Goal: Information Seeking & Learning: Learn about a topic

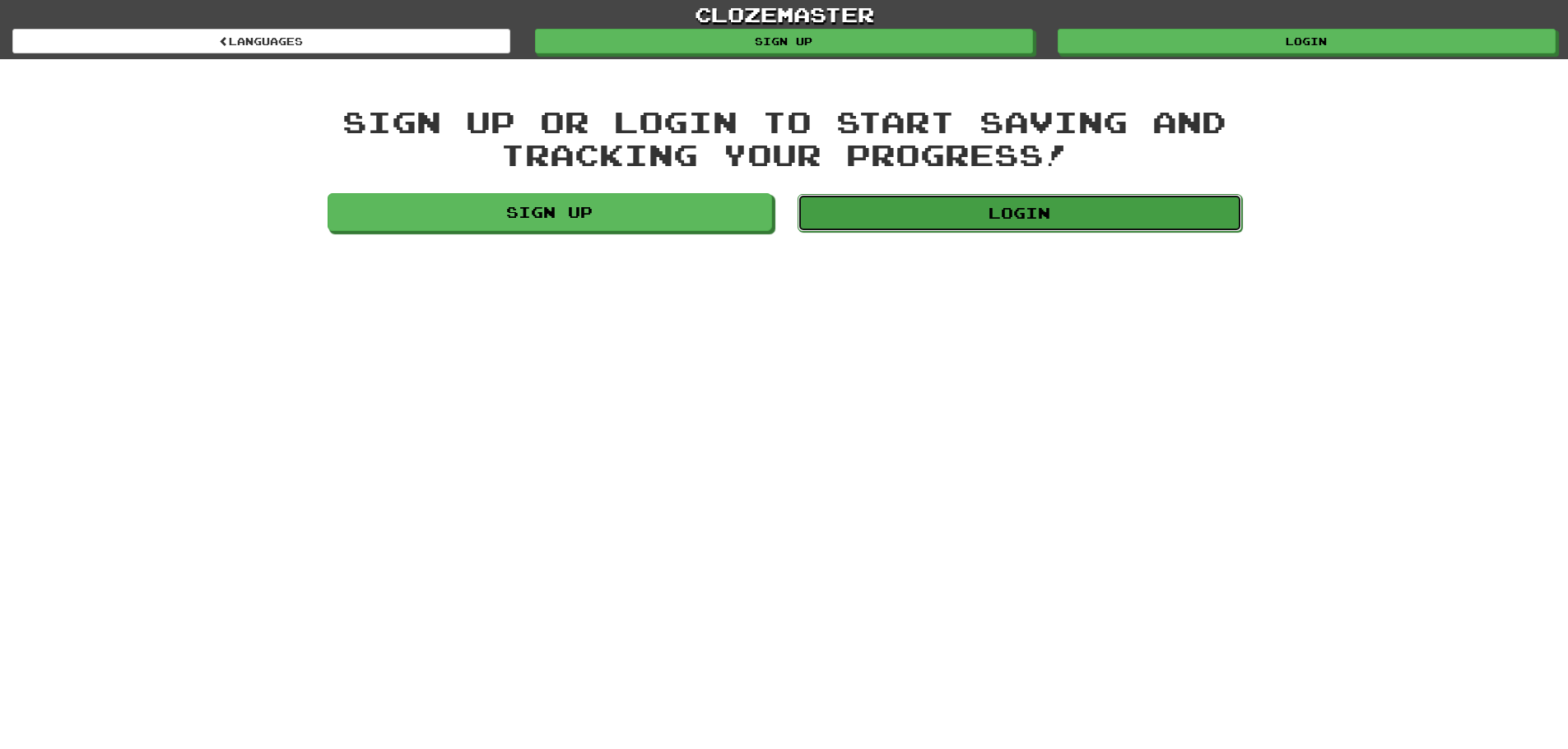
click at [871, 198] on link "Login" at bounding box center [1019, 213] width 444 height 38
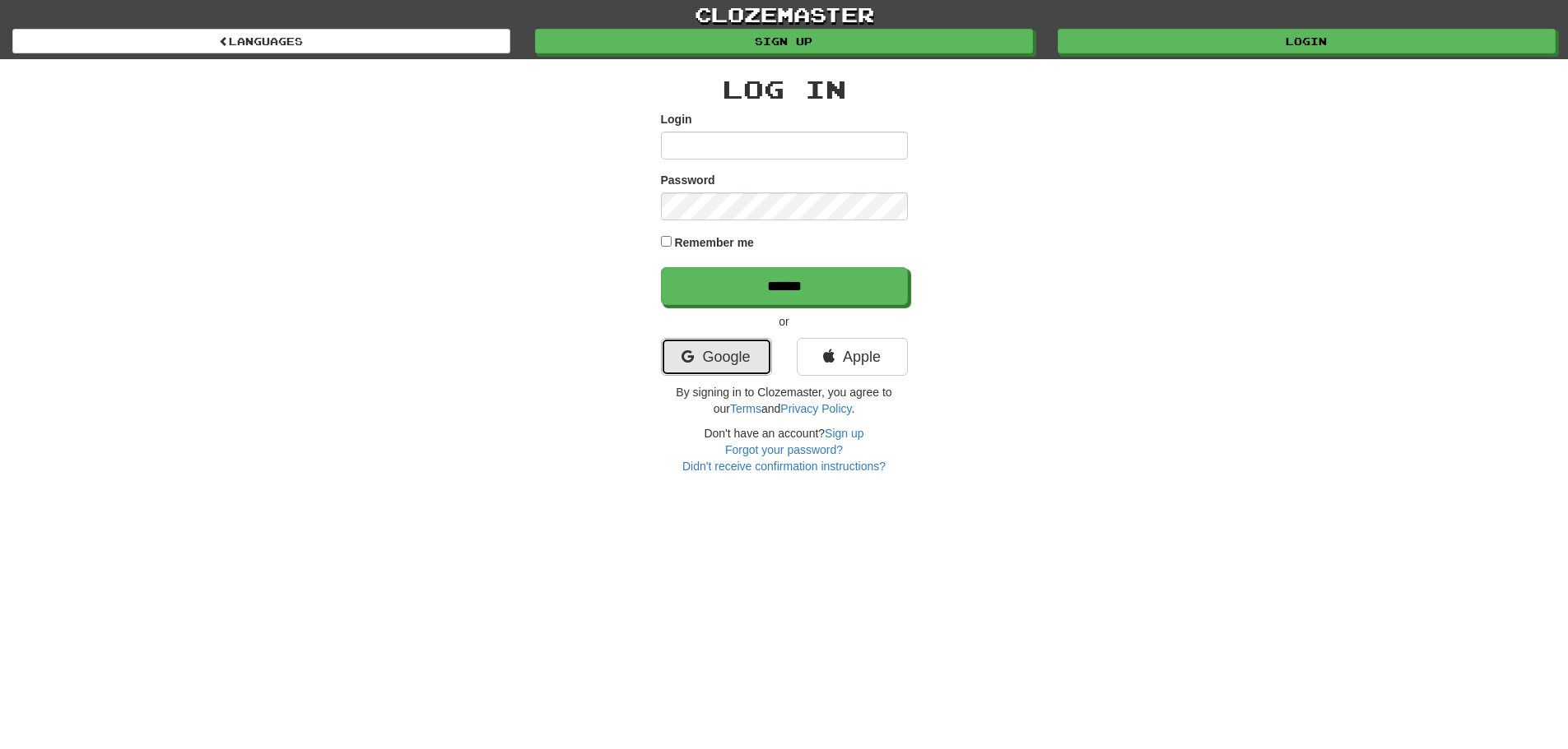
click at [738, 356] on link "Google" at bounding box center [716, 356] width 111 height 38
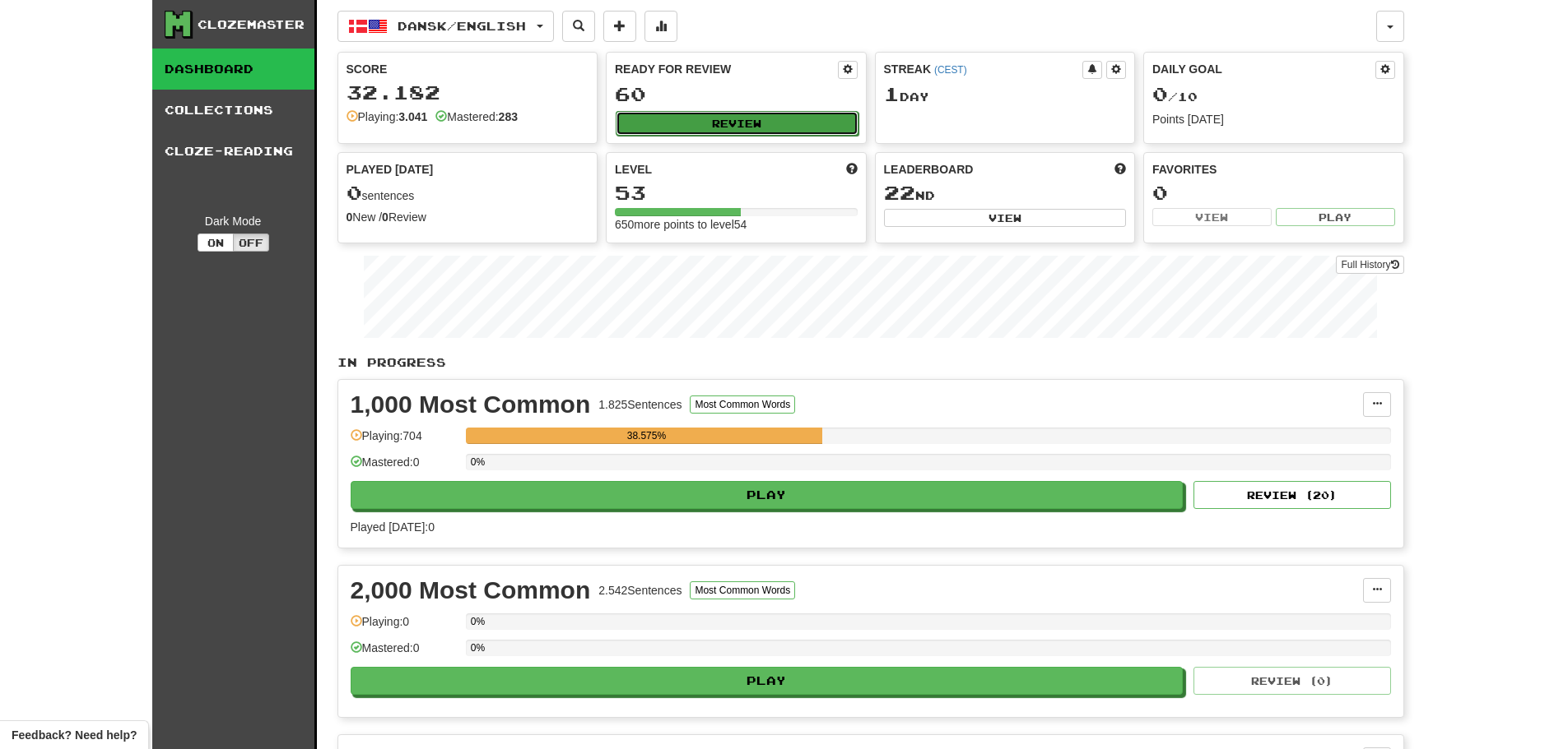
click at [722, 121] on button "Review" at bounding box center [737, 123] width 243 height 25
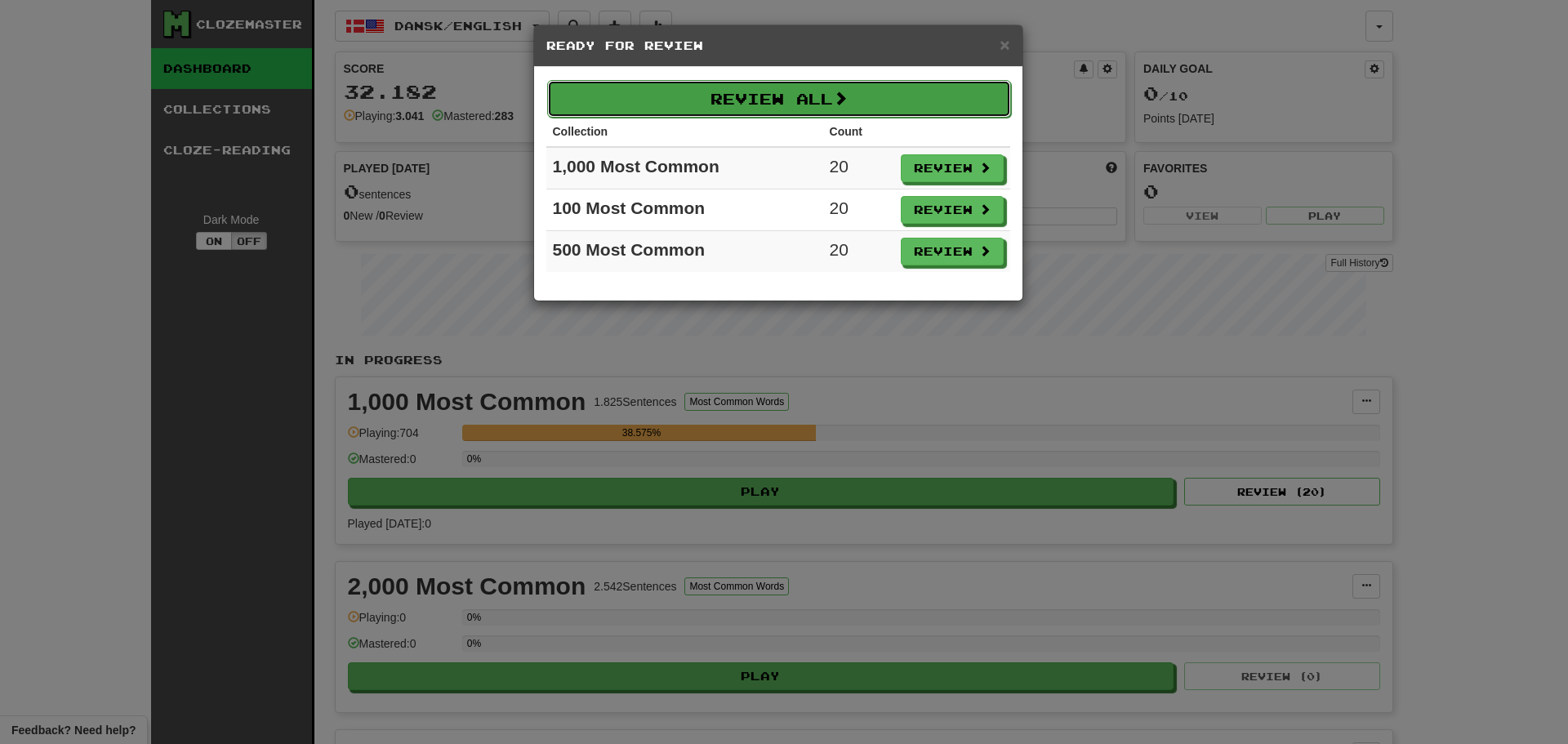
click at [742, 100] on button "Review All" at bounding box center [779, 99] width 464 height 38
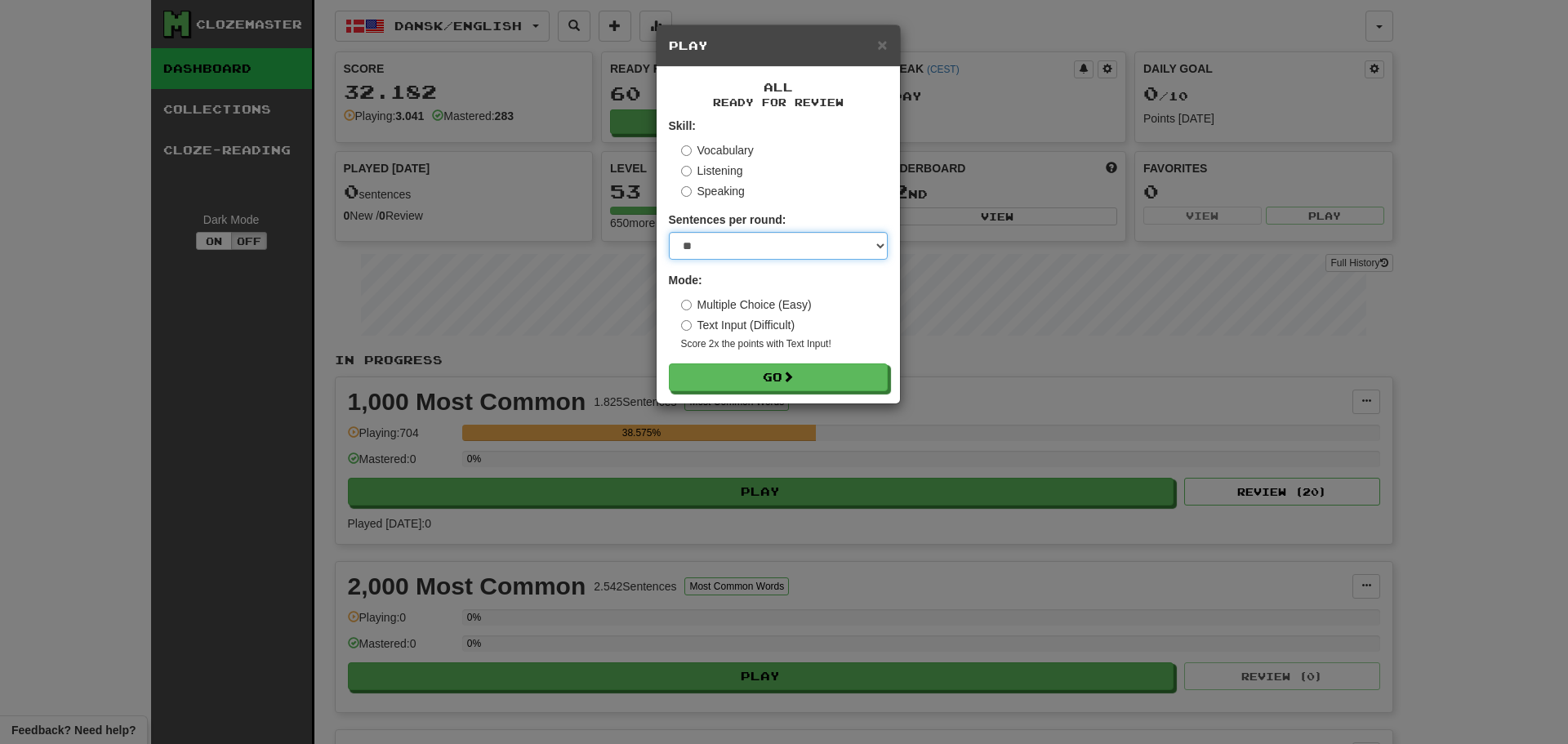
click at [807, 253] on select "* ** ** ** ** ** *** ********" at bounding box center [778, 247] width 219 height 28
select select "********"
click at [669, 232] on select "* ** ** ** ** ** *** ********" at bounding box center [778, 247] width 219 height 28
click at [796, 369] on button "Go" at bounding box center [779, 379] width 219 height 28
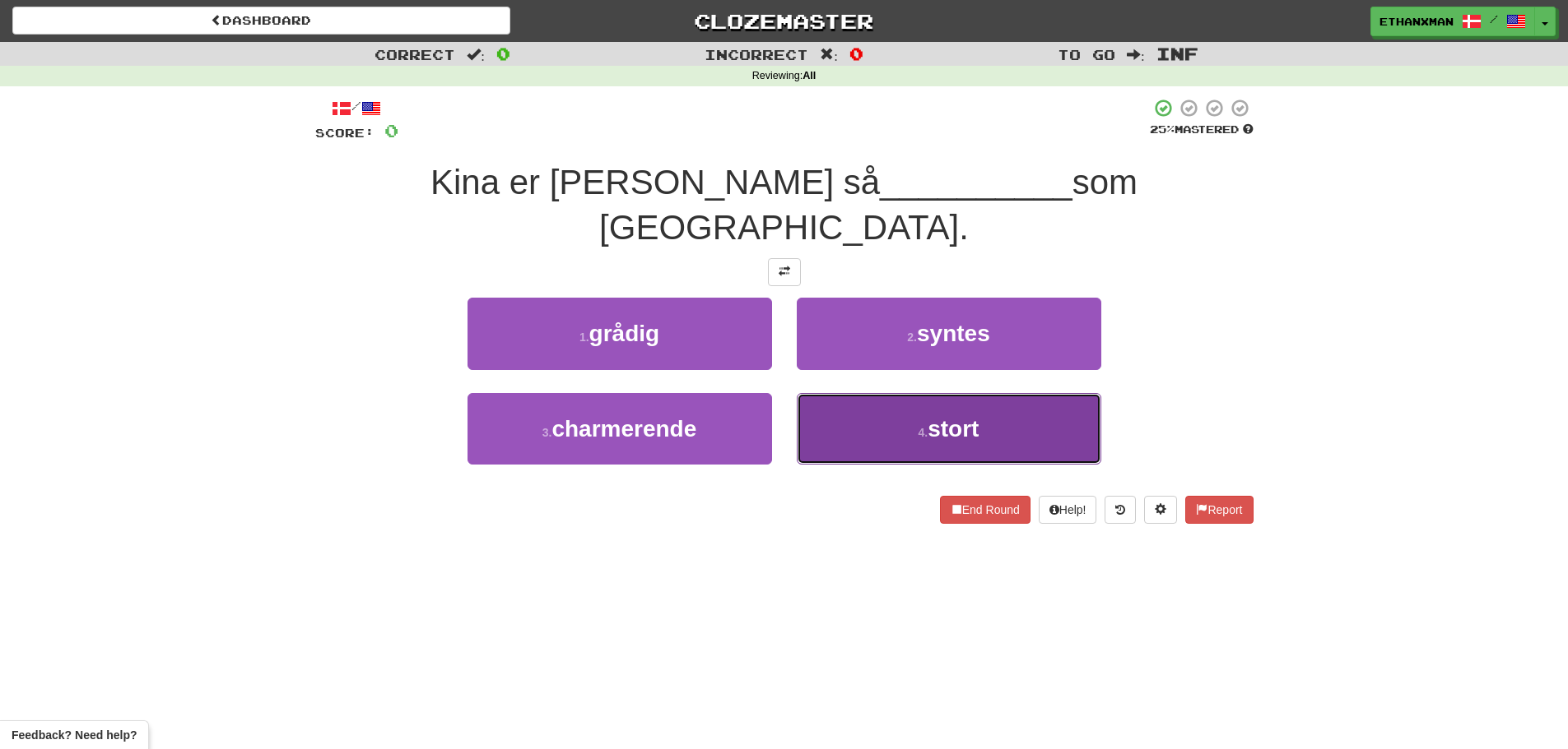
click at [985, 394] on button "4 . stort" at bounding box center [948, 429] width 304 height 72
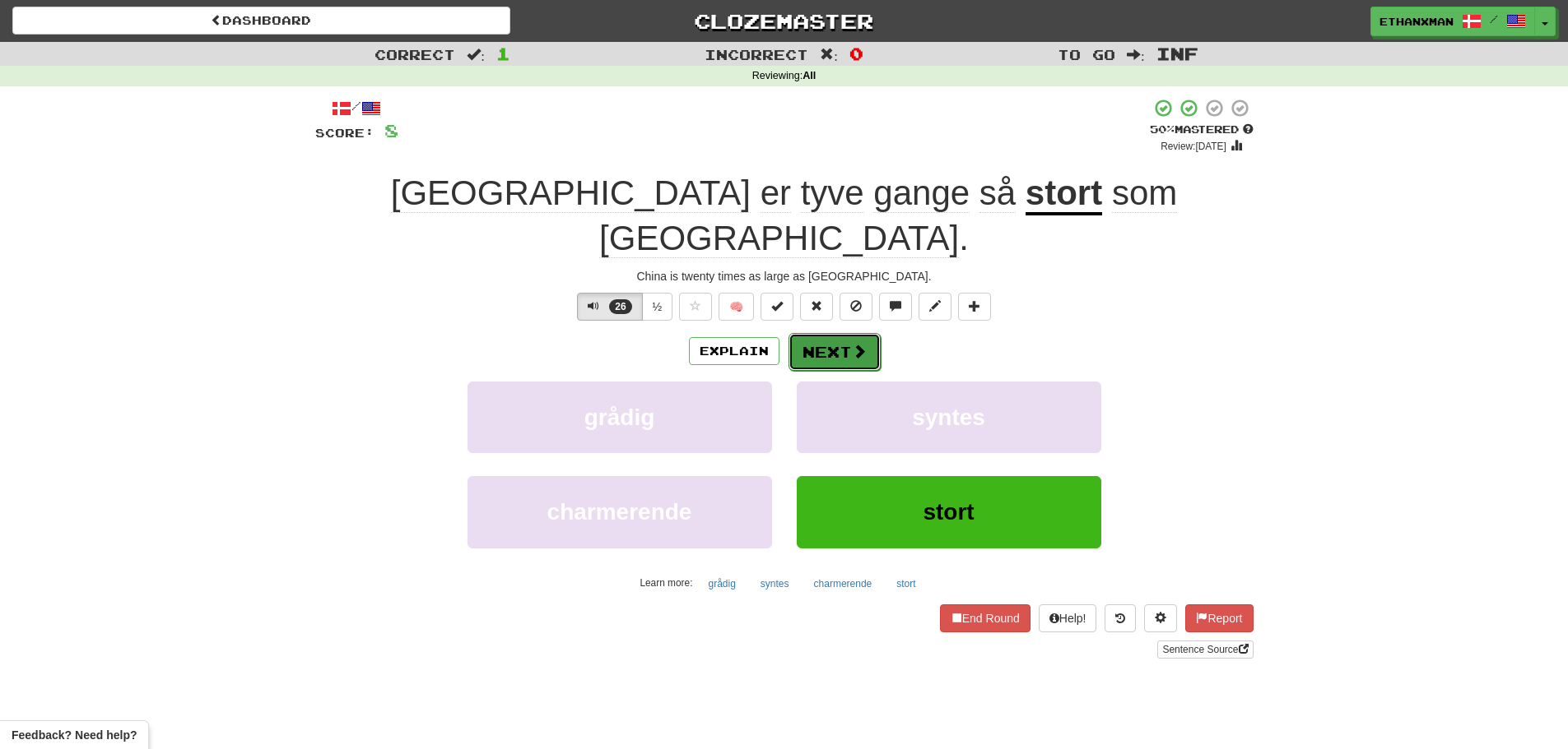
click at [821, 333] on button "Next" at bounding box center [835, 352] width 92 height 38
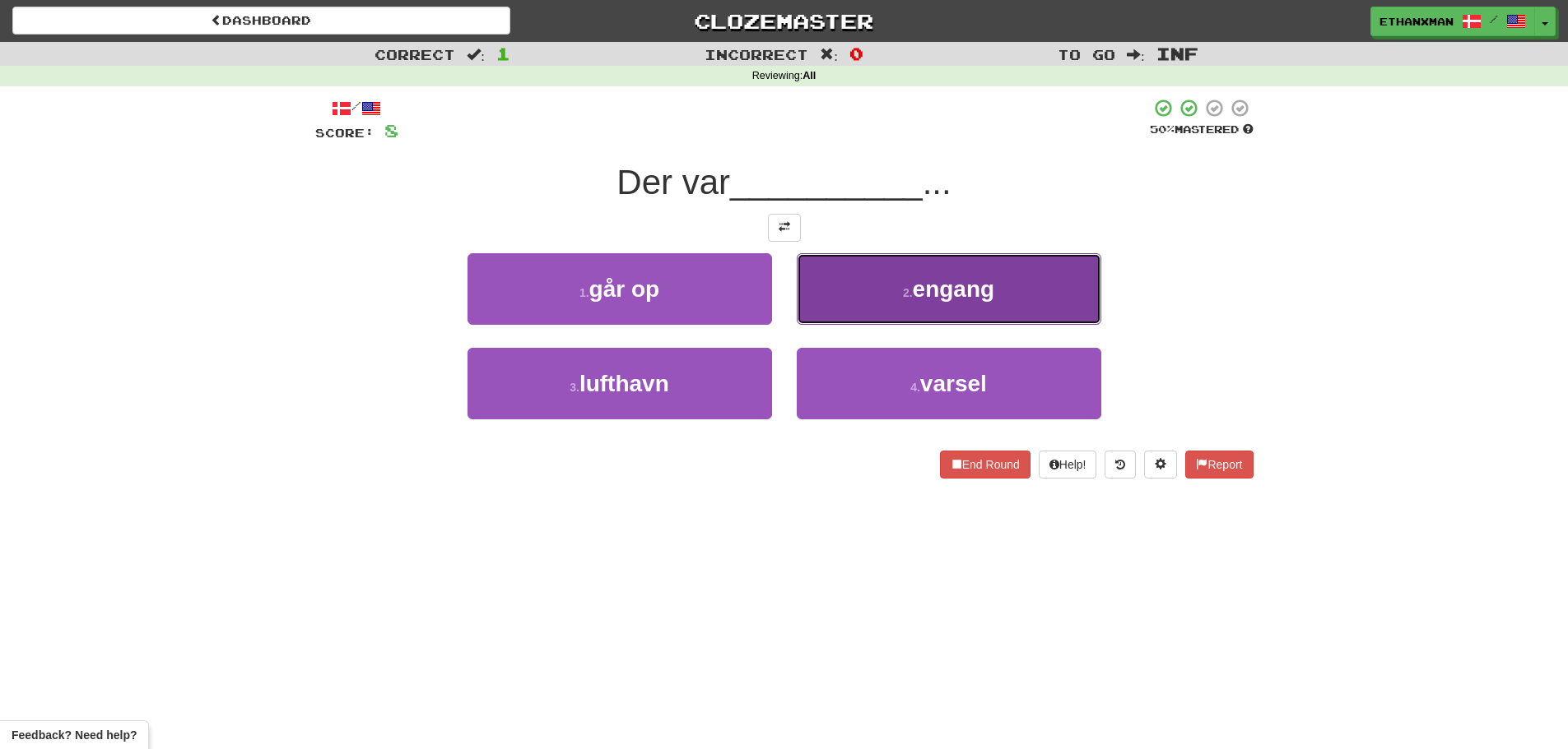
click at [867, 294] on button "2 . engang" at bounding box center [948, 289] width 304 height 72
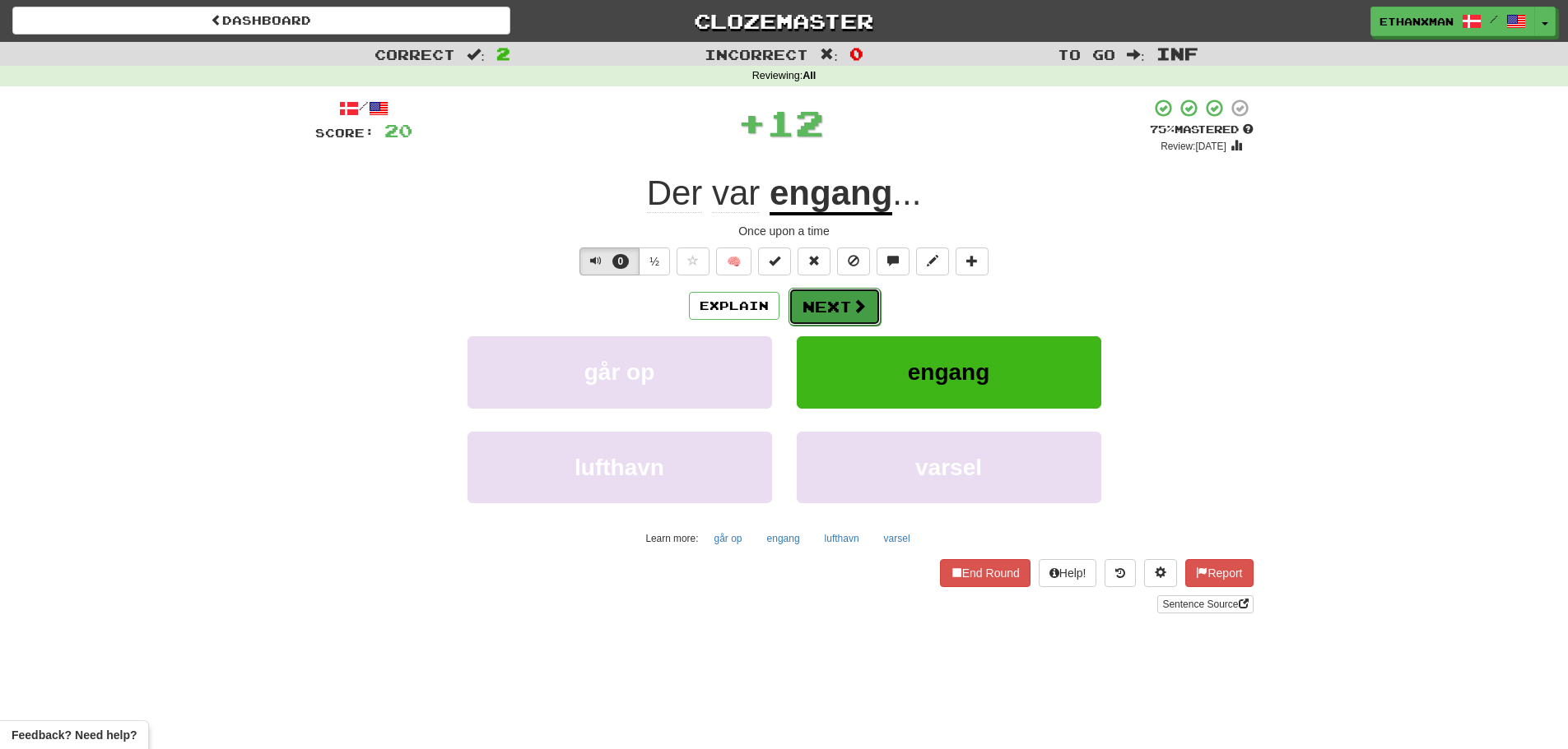
click at [817, 318] on button "Next" at bounding box center [835, 307] width 92 height 38
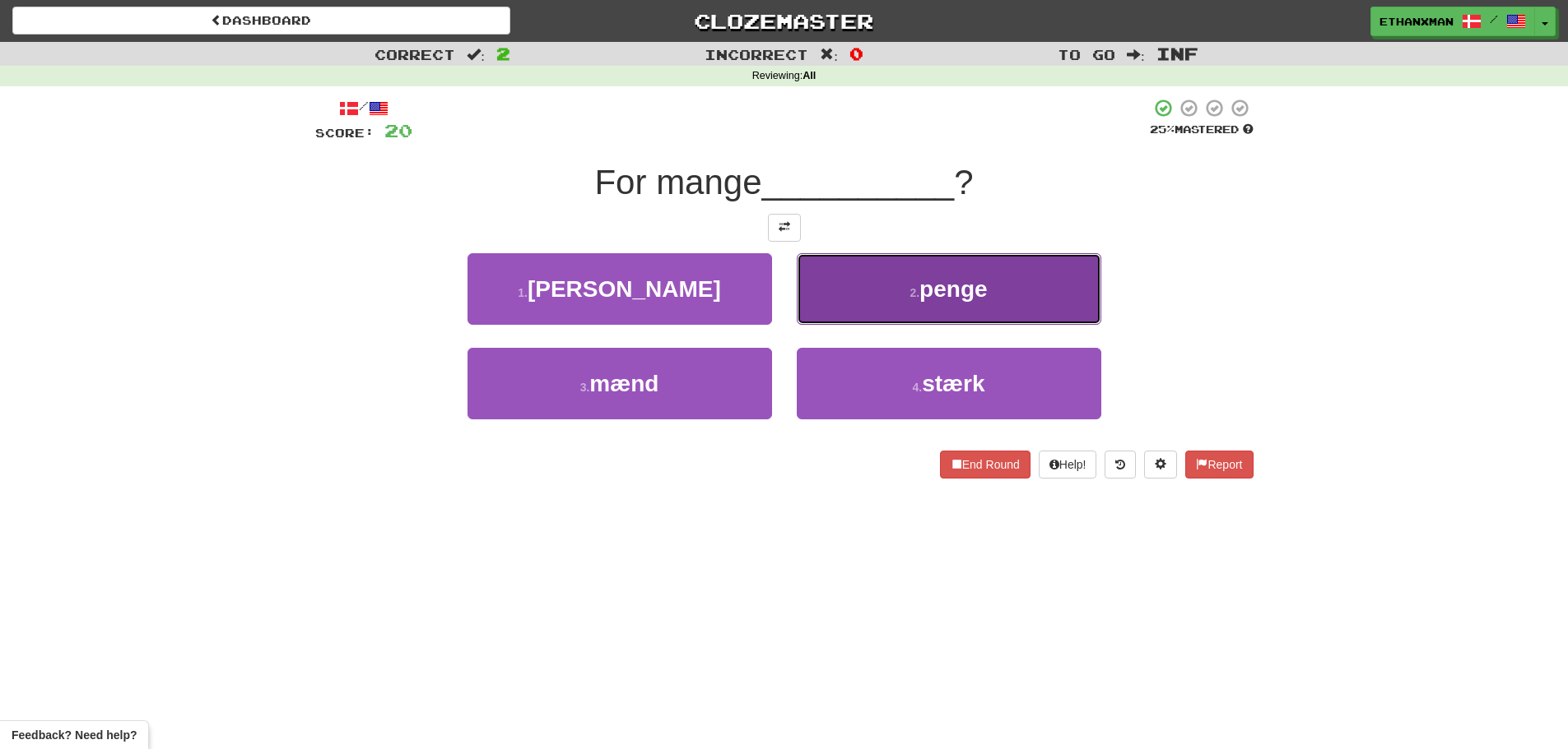
click at [913, 302] on button "2 . penge" at bounding box center [948, 289] width 304 height 72
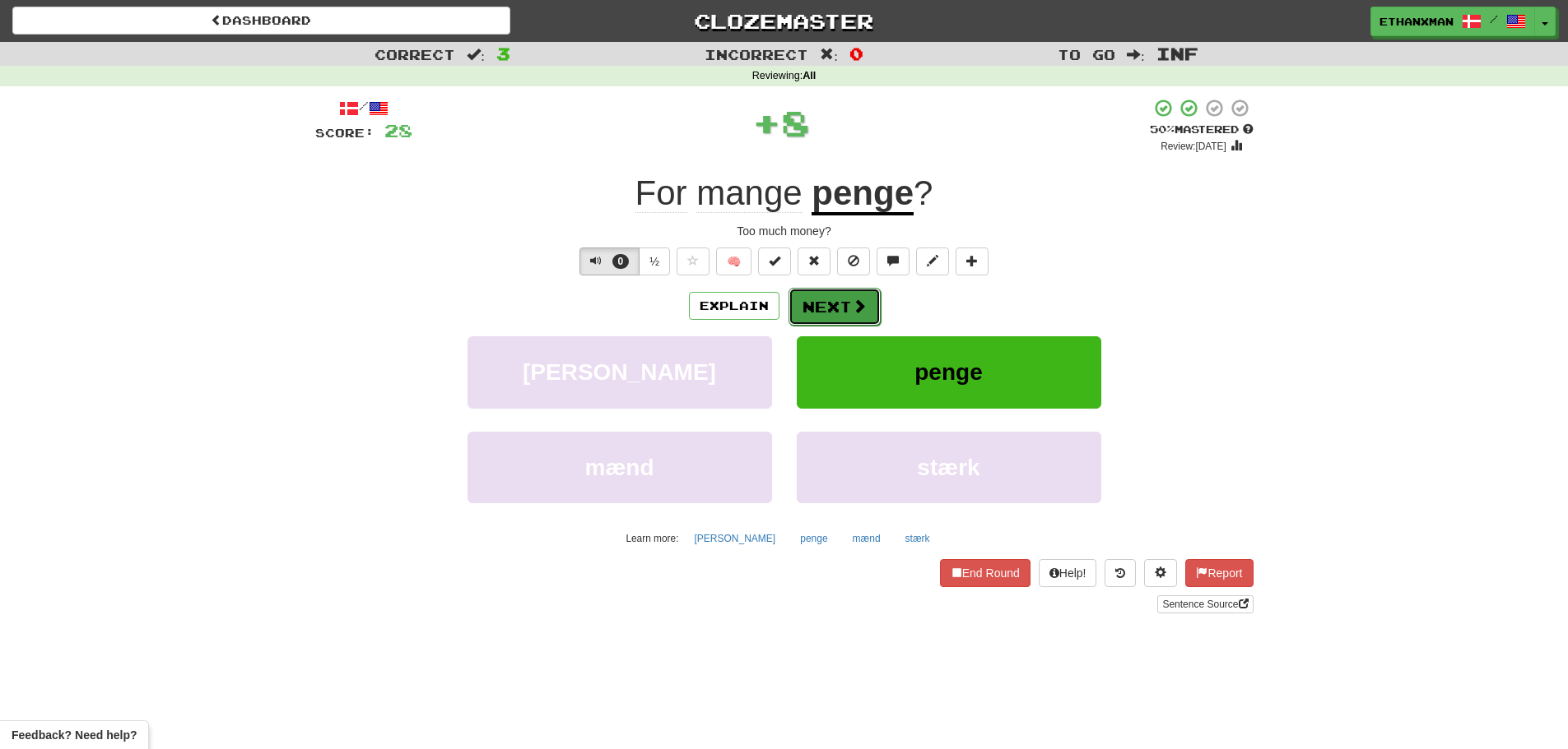
click at [829, 307] on button "Next" at bounding box center [835, 307] width 92 height 38
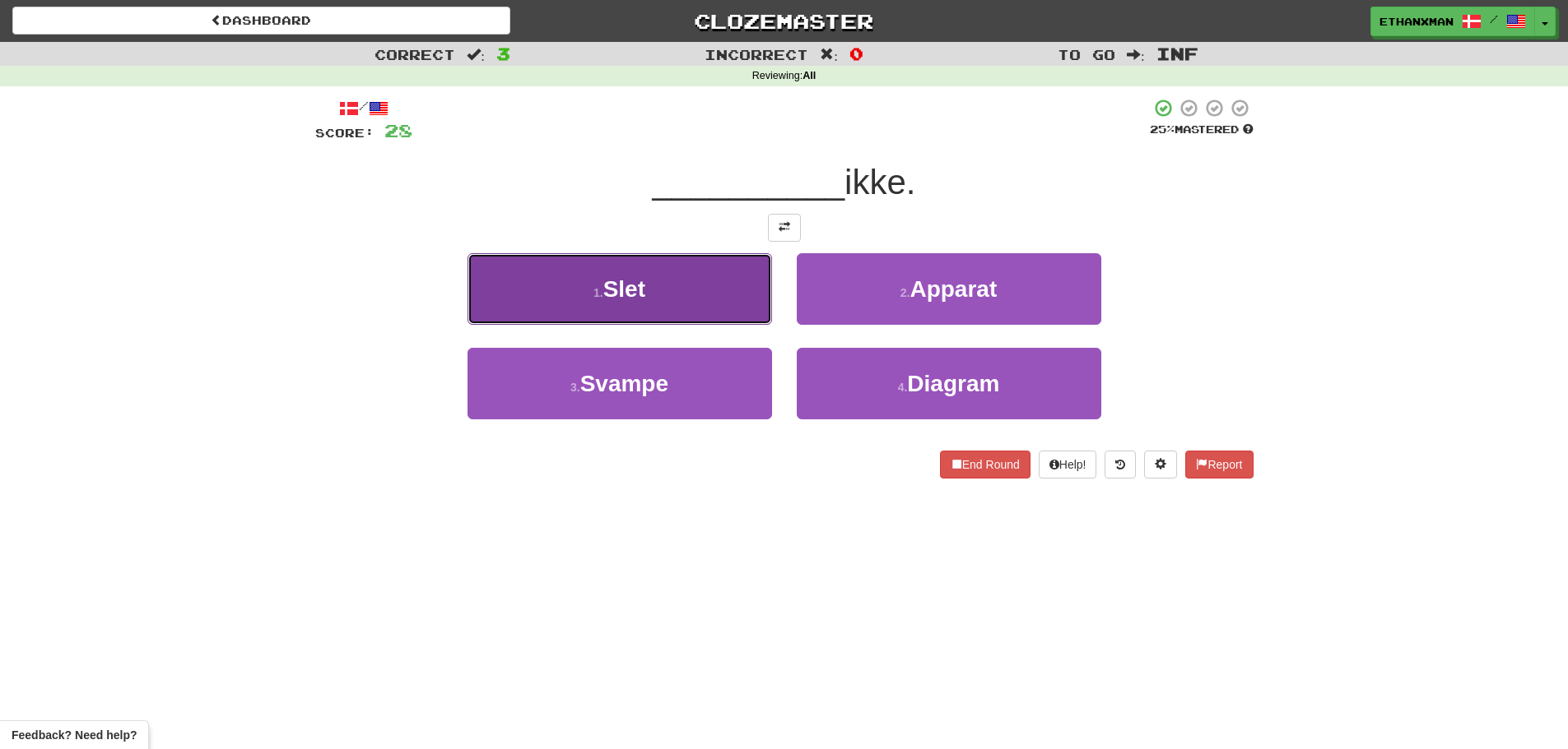
click at [713, 300] on button "1 . Slet" at bounding box center [619, 289] width 304 height 72
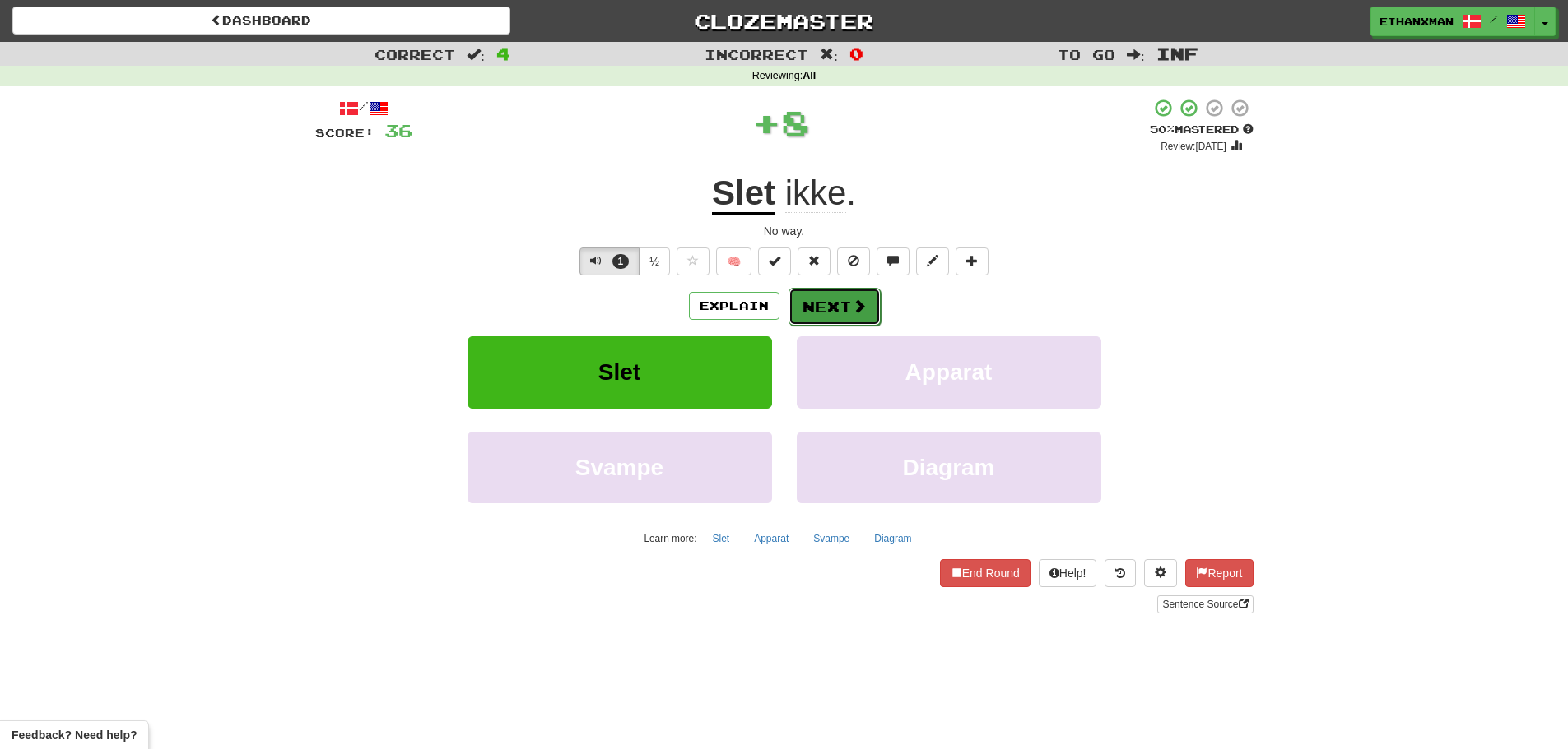
click at [872, 299] on button "Next" at bounding box center [835, 307] width 92 height 38
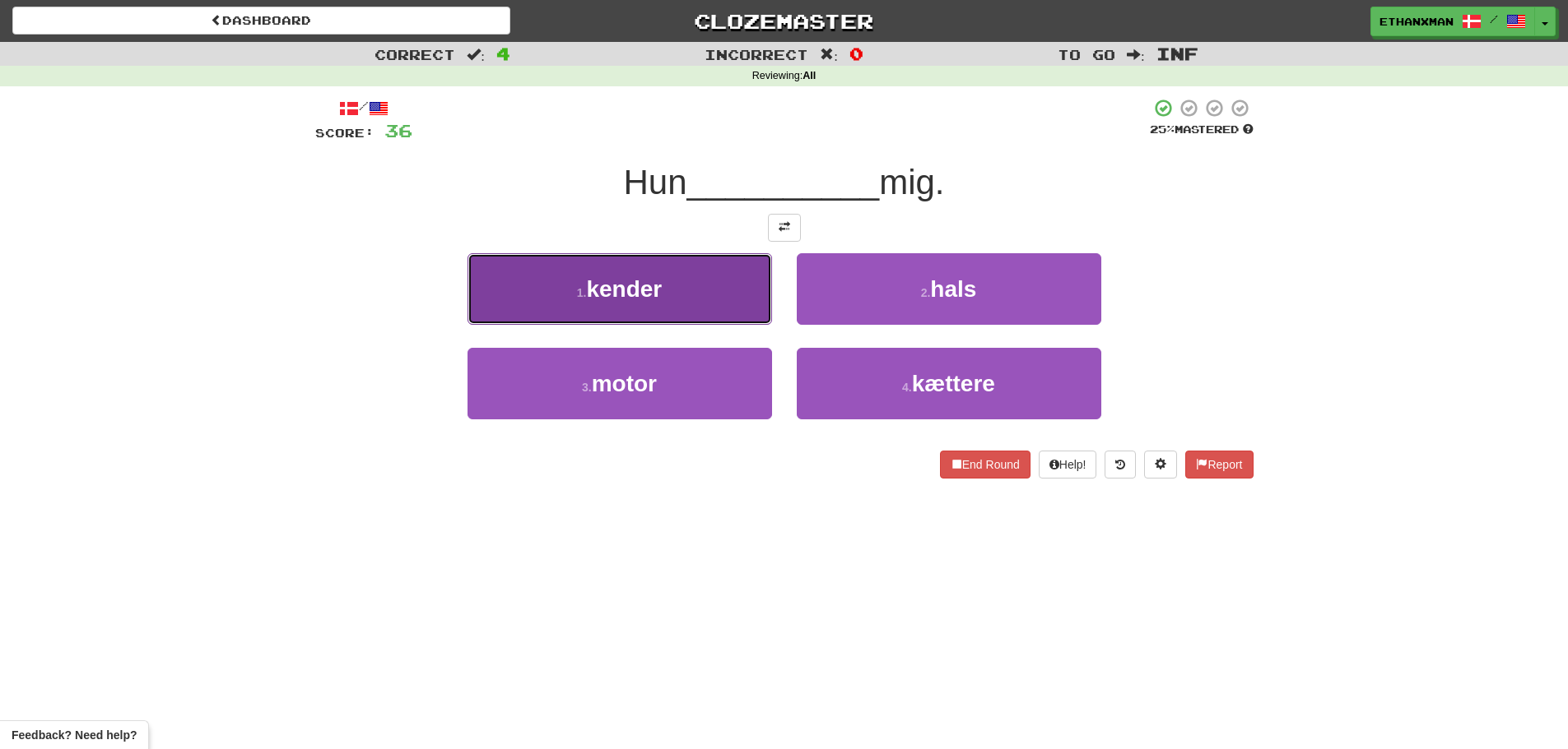
click at [701, 286] on button "1 . kender" at bounding box center [619, 289] width 304 height 72
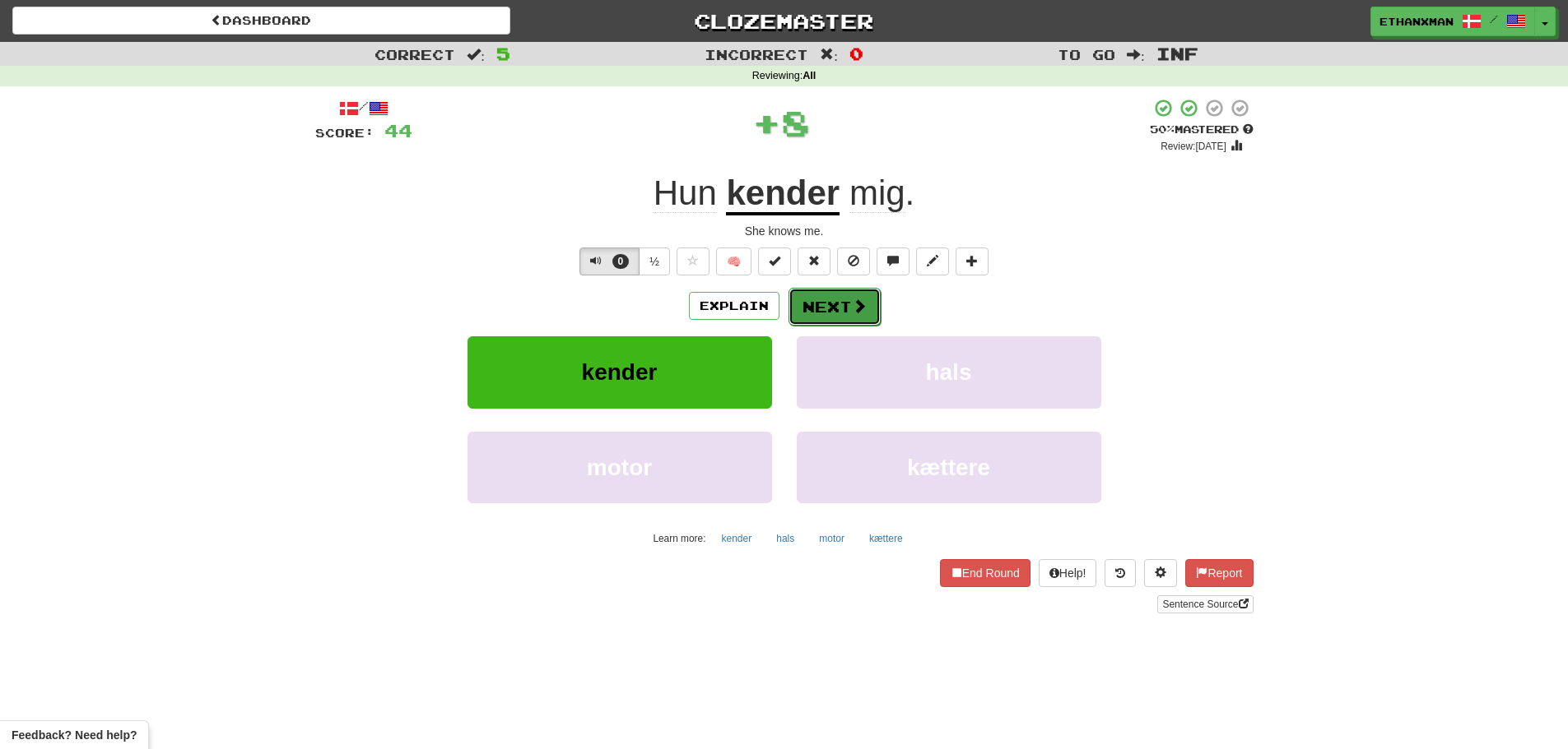
click at [848, 305] on button "Next" at bounding box center [835, 307] width 92 height 38
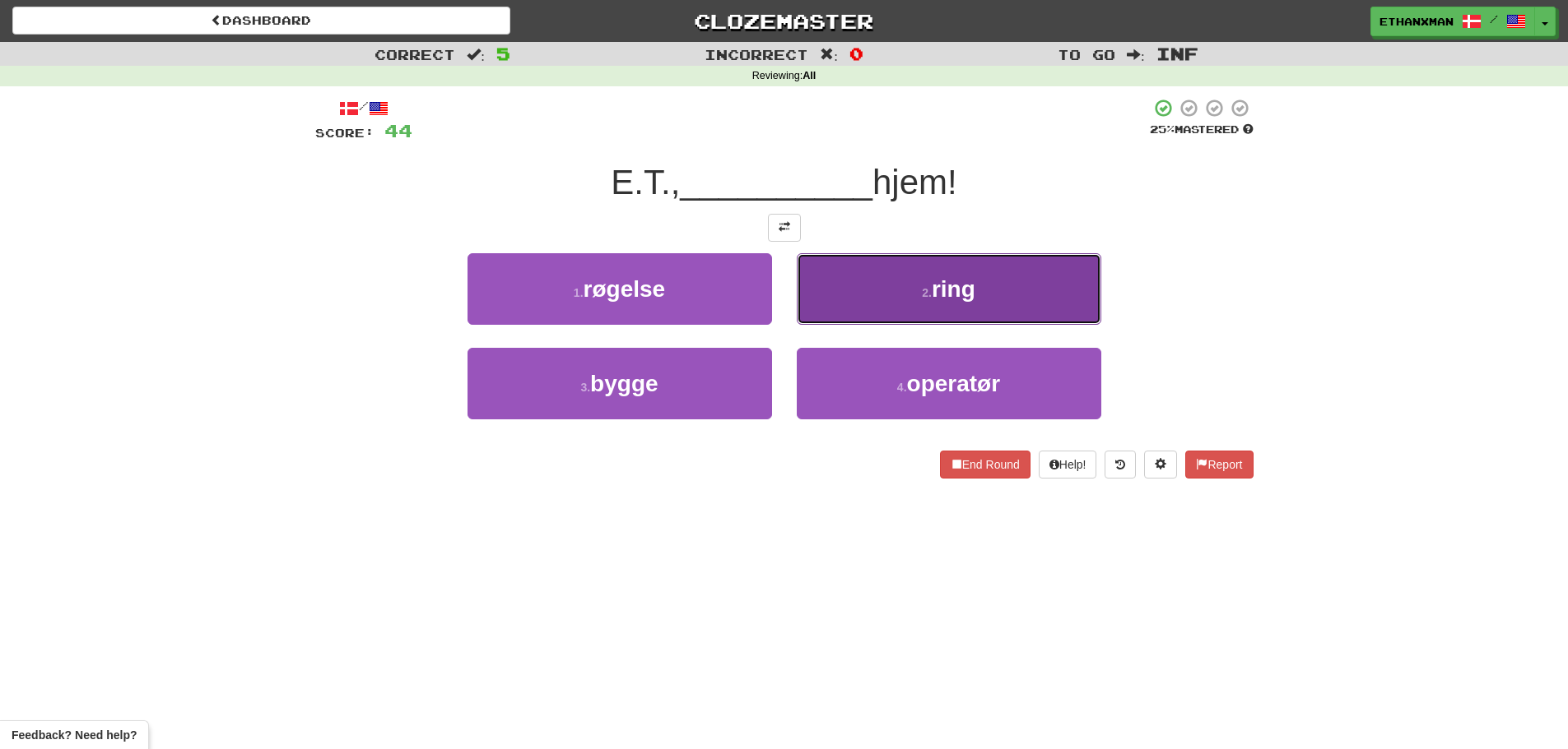
click at [921, 305] on button "2 . ring" at bounding box center [948, 289] width 304 height 72
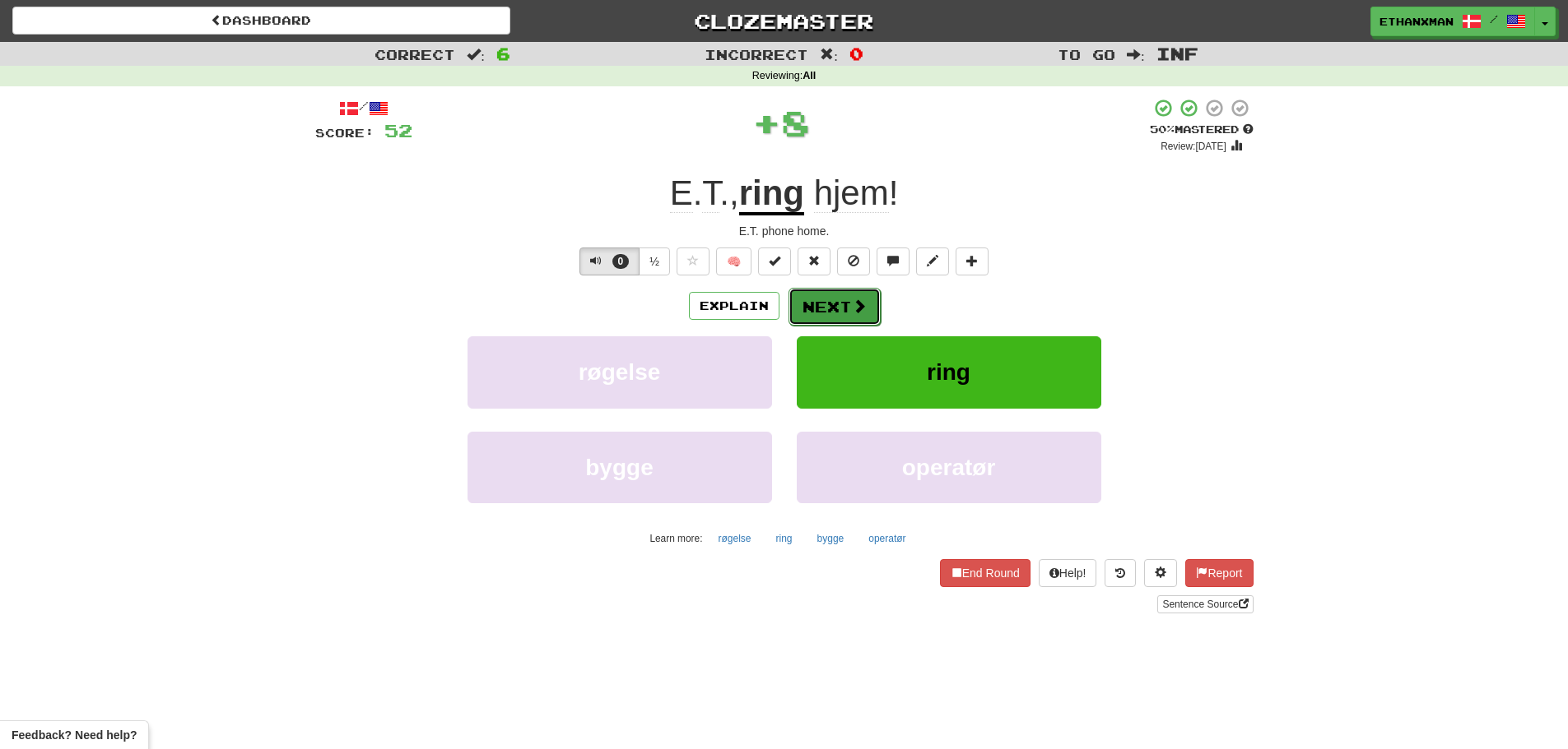
click at [827, 300] on button "Next" at bounding box center [835, 307] width 92 height 38
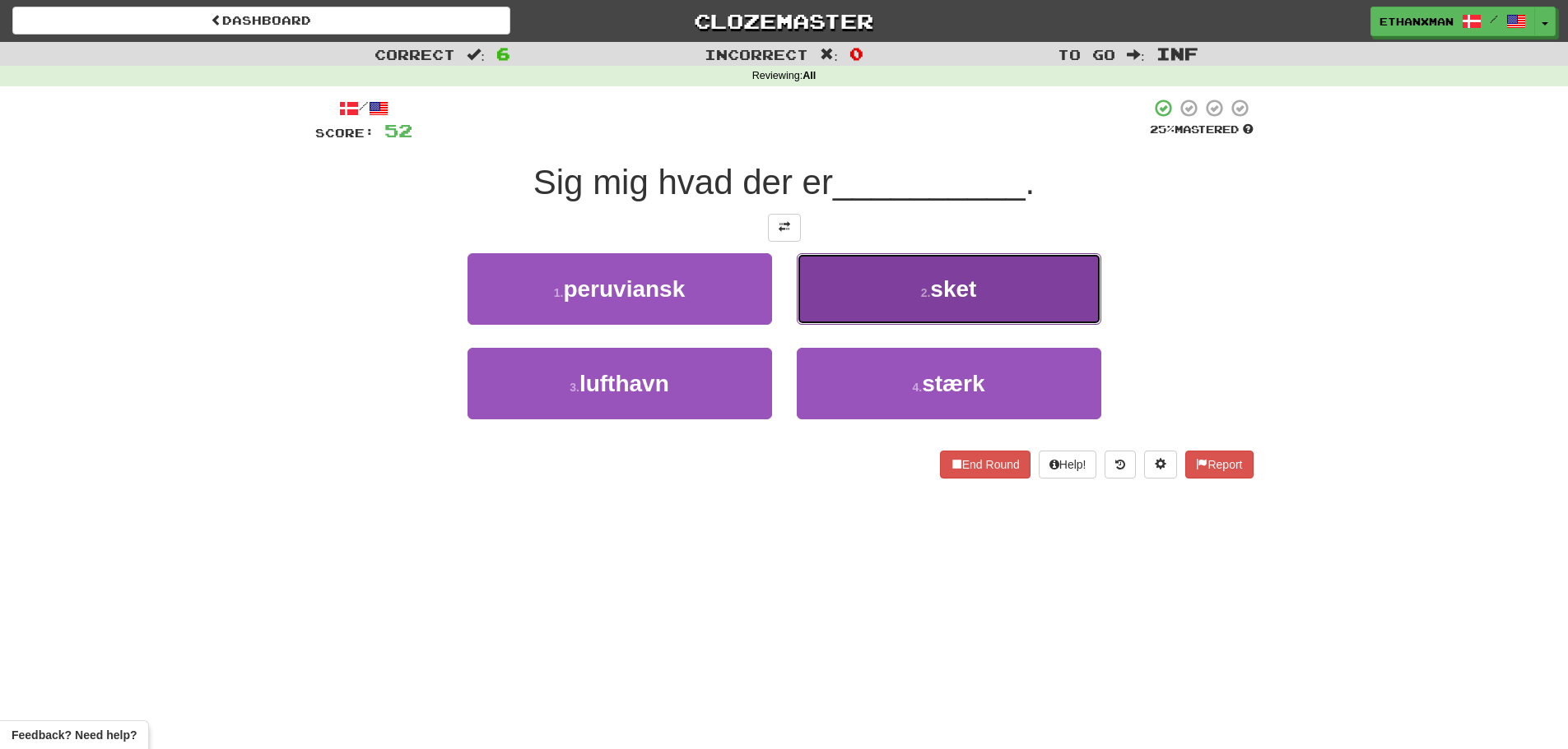
click at [963, 292] on span "sket" at bounding box center [953, 289] width 46 height 26
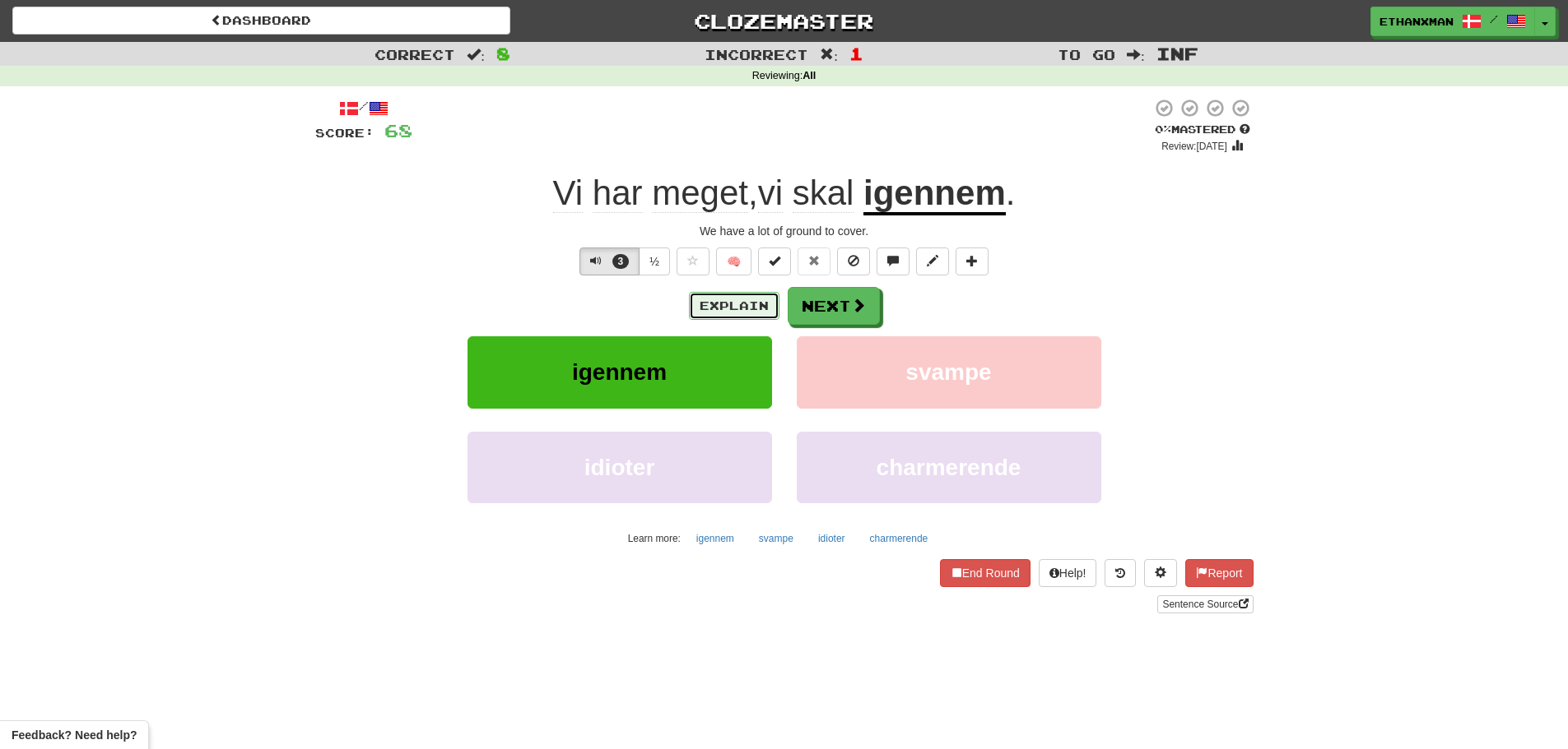
click at [766, 305] on button "Explain" at bounding box center [734, 306] width 90 height 28
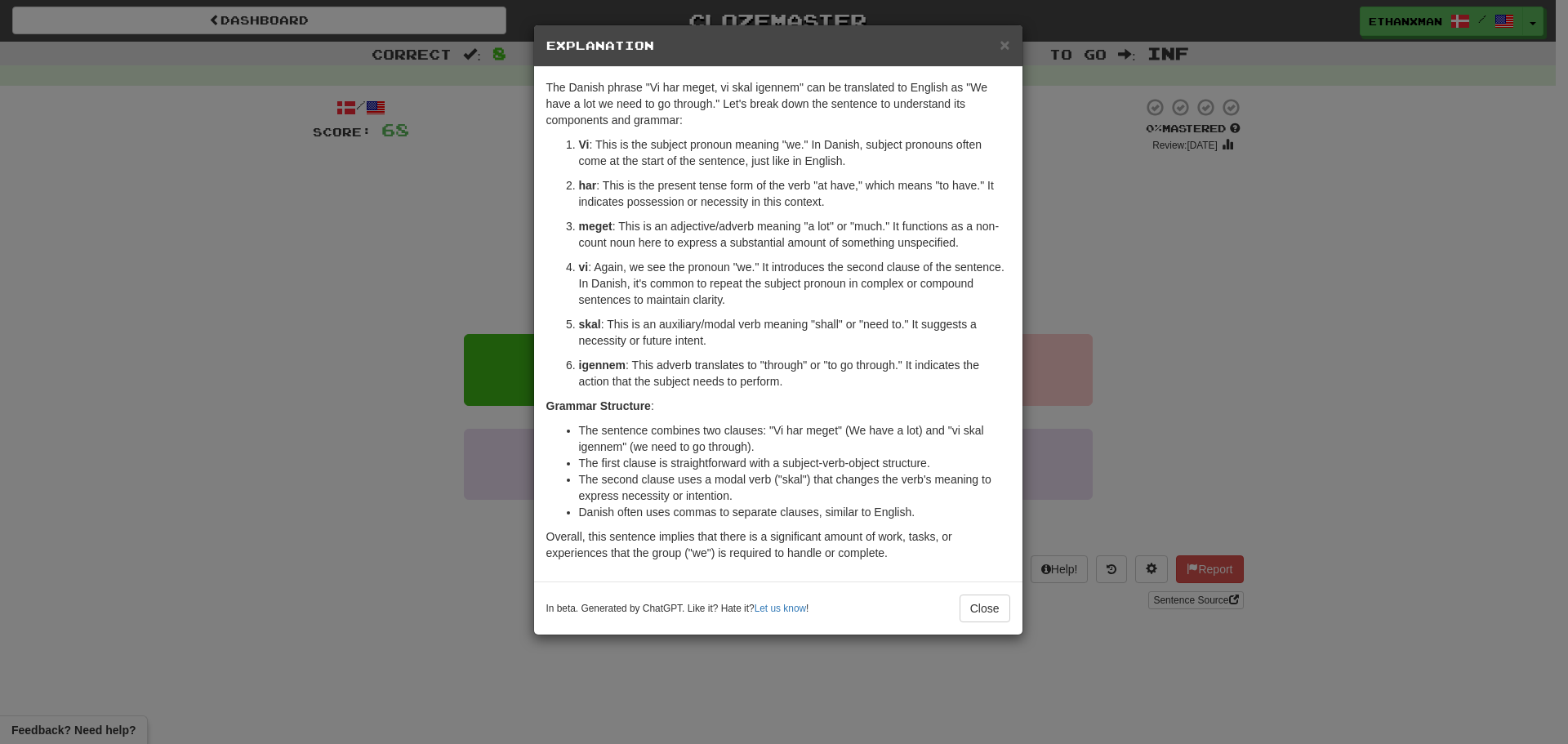
click at [998, 46] on h5 "Explanation" at bounding box center [778, 46] width 464 height 17
click at [1005, 48] on span "×" at bounding box center [1004, 44] width 10 height 18
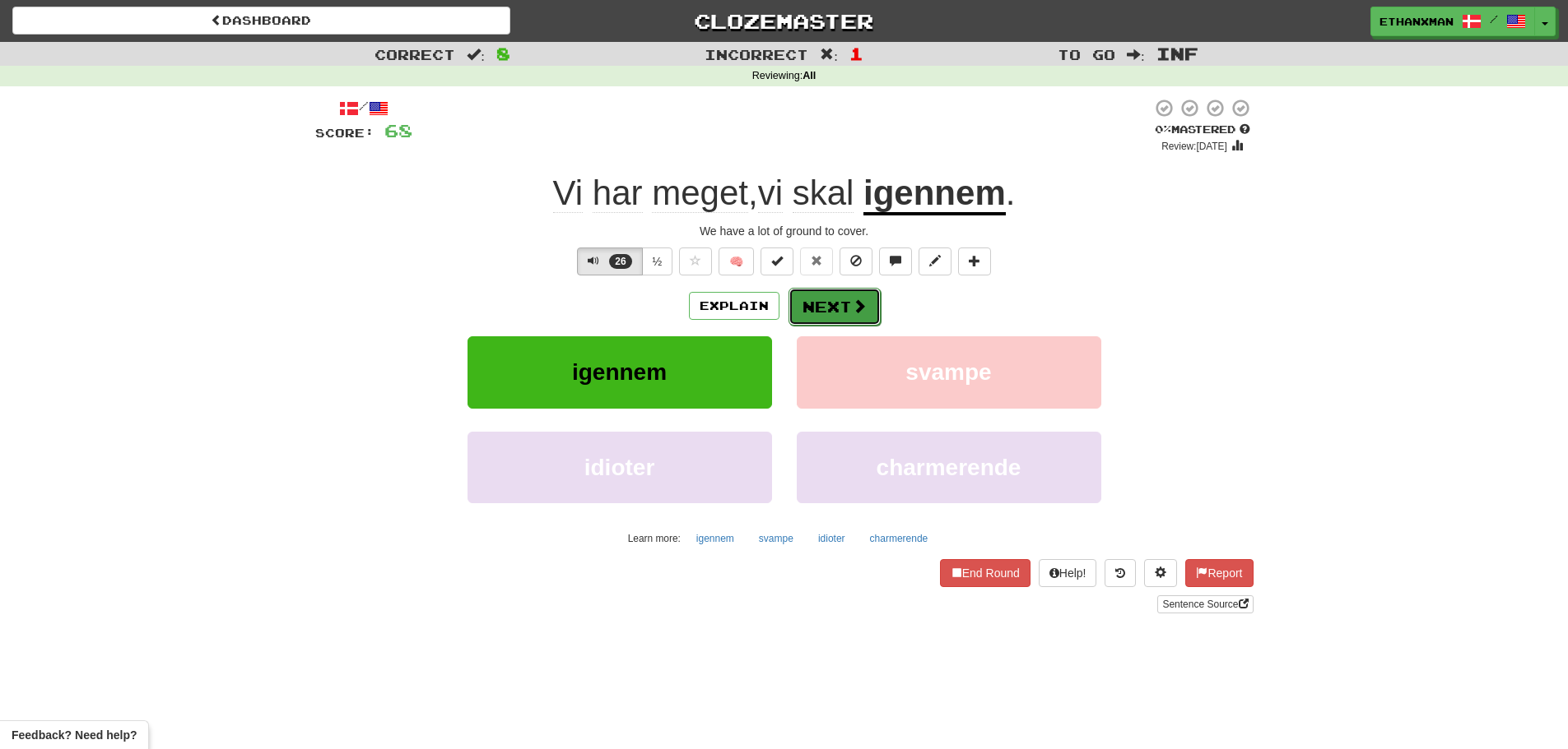
click at [797, 315] on button "Next" at bounding box center [835, 307] width 92 height 38
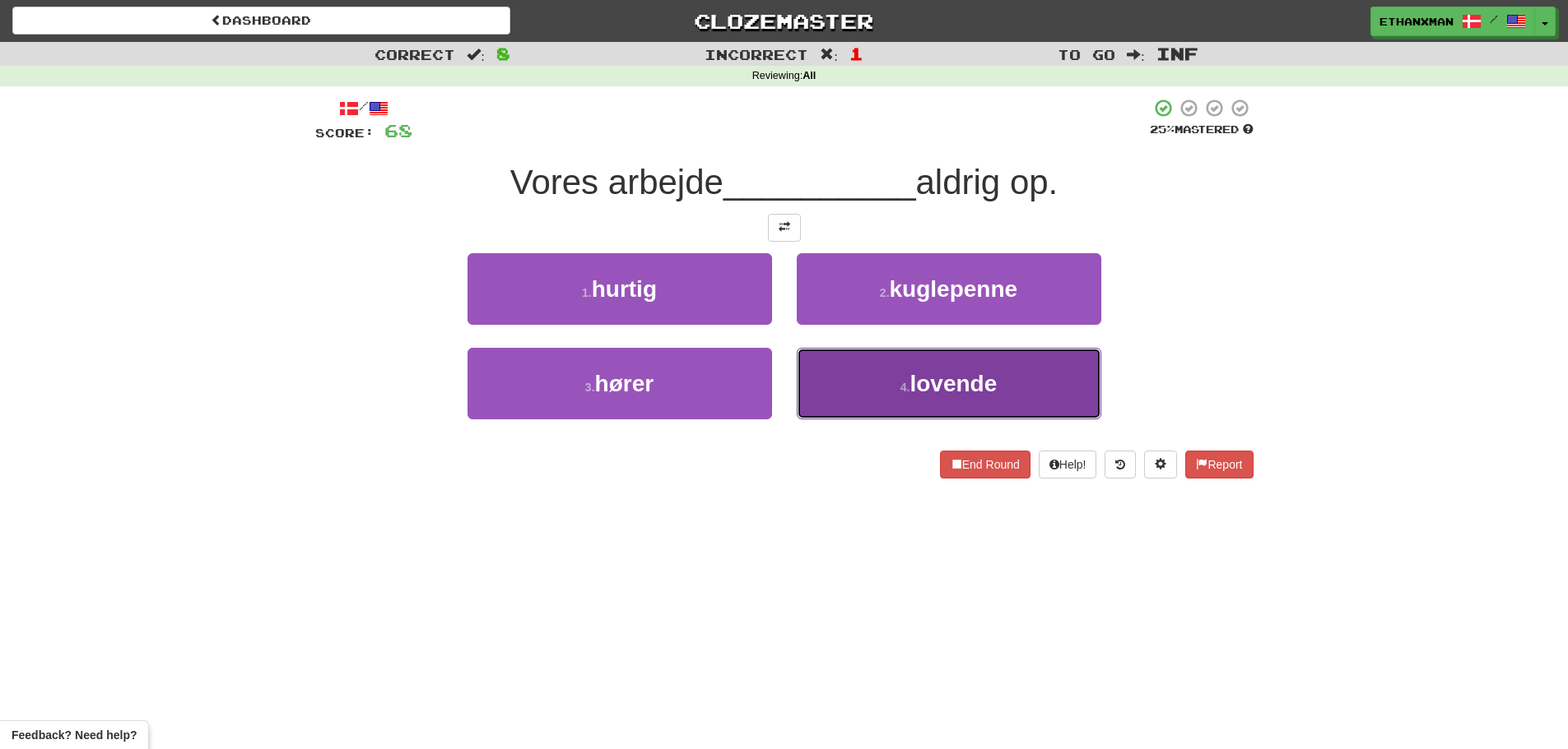
click at [891, 394] on button "4 . lovende" at bounding box center [948, 384] width 304 height 72
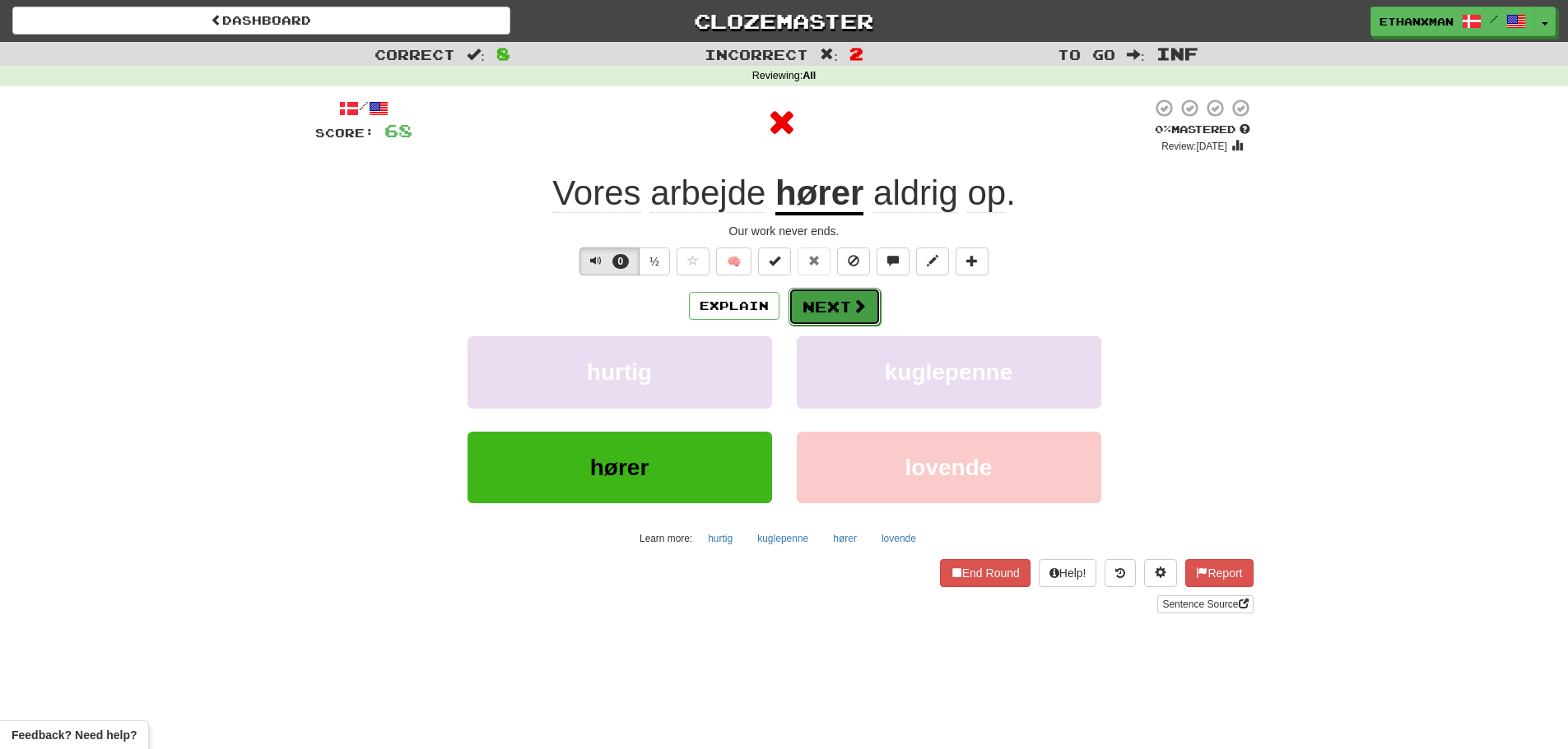
click at [832, 315] on button "Next" at bounding box center [835, 307] width 92 height 38
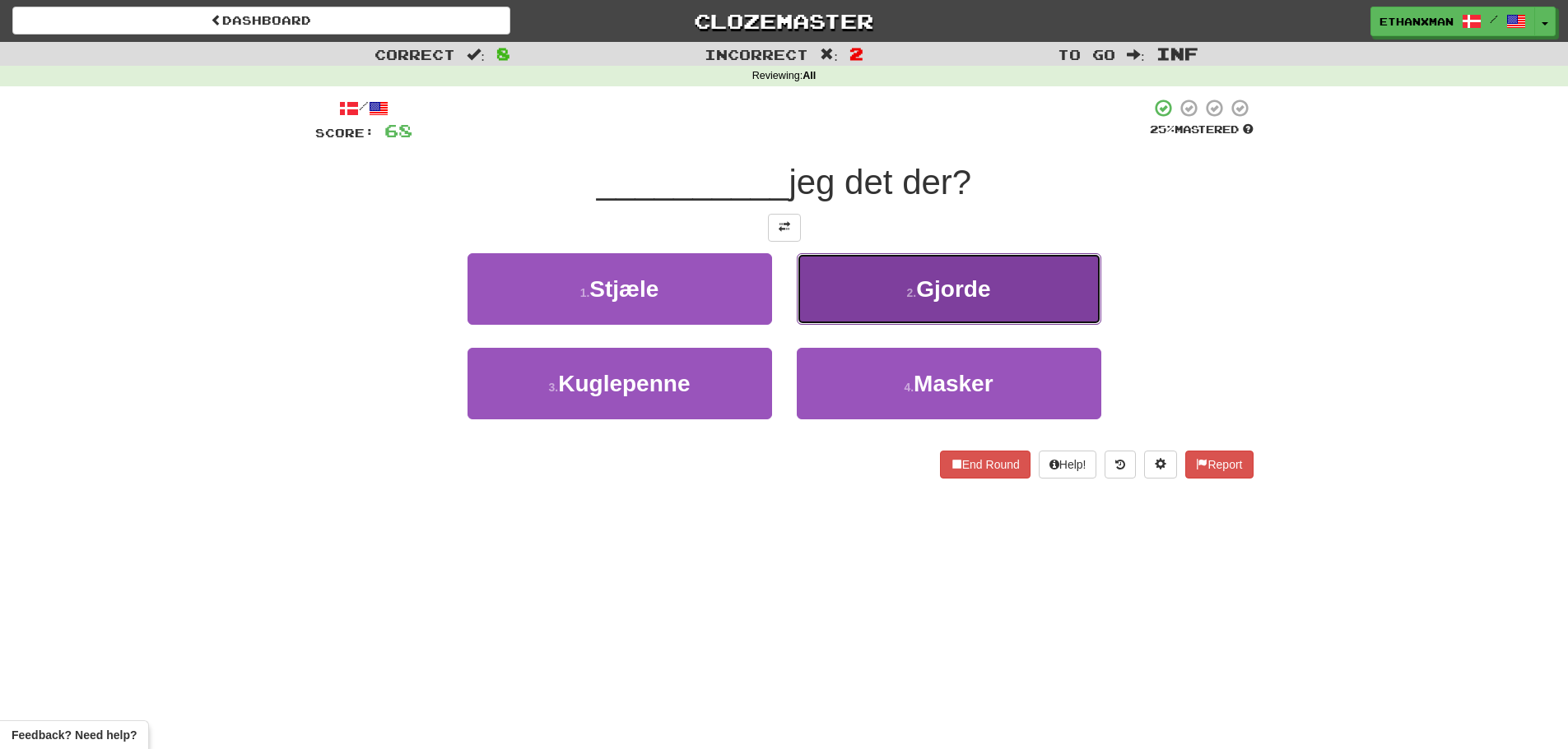
click at [929, 303] on button "2 . Gjorde" at bounding box center [948, 289] width 304 height 72
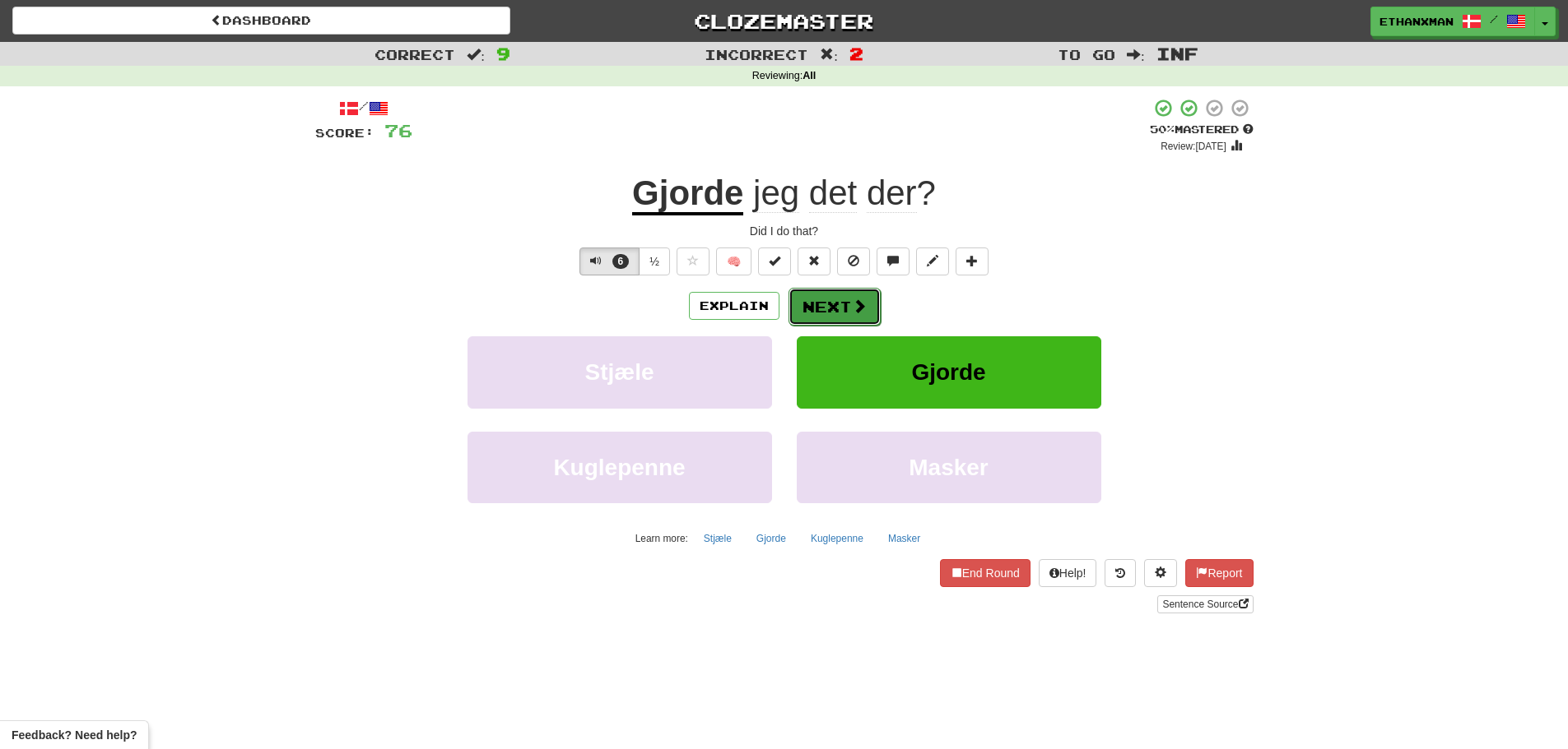
click at [820, 315] on button "Next" at bounding box center [835, 307] width 92 height 38
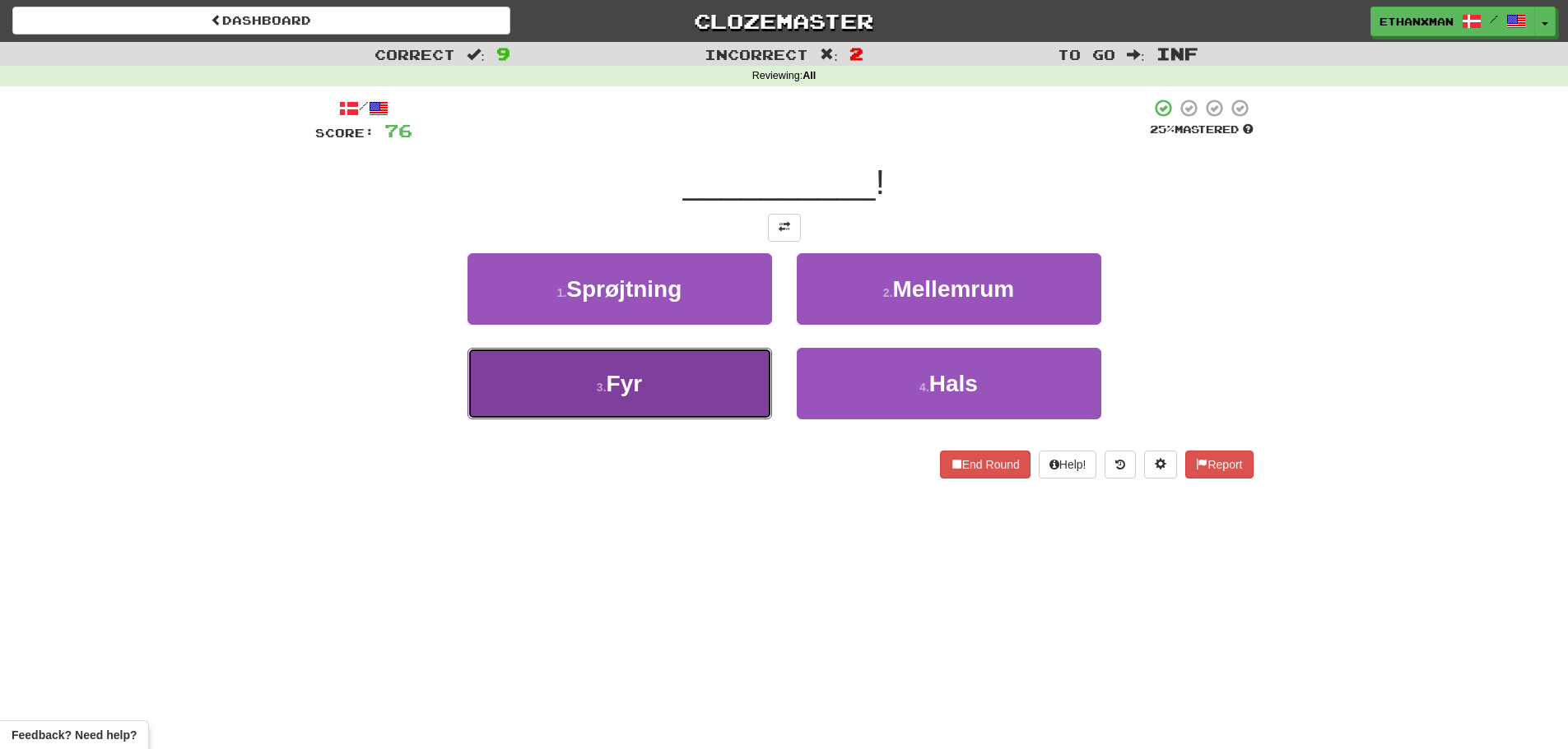
click at [709, 386] on button "3 . Fyr" at bounding box center [619, 384] width 304 height 72
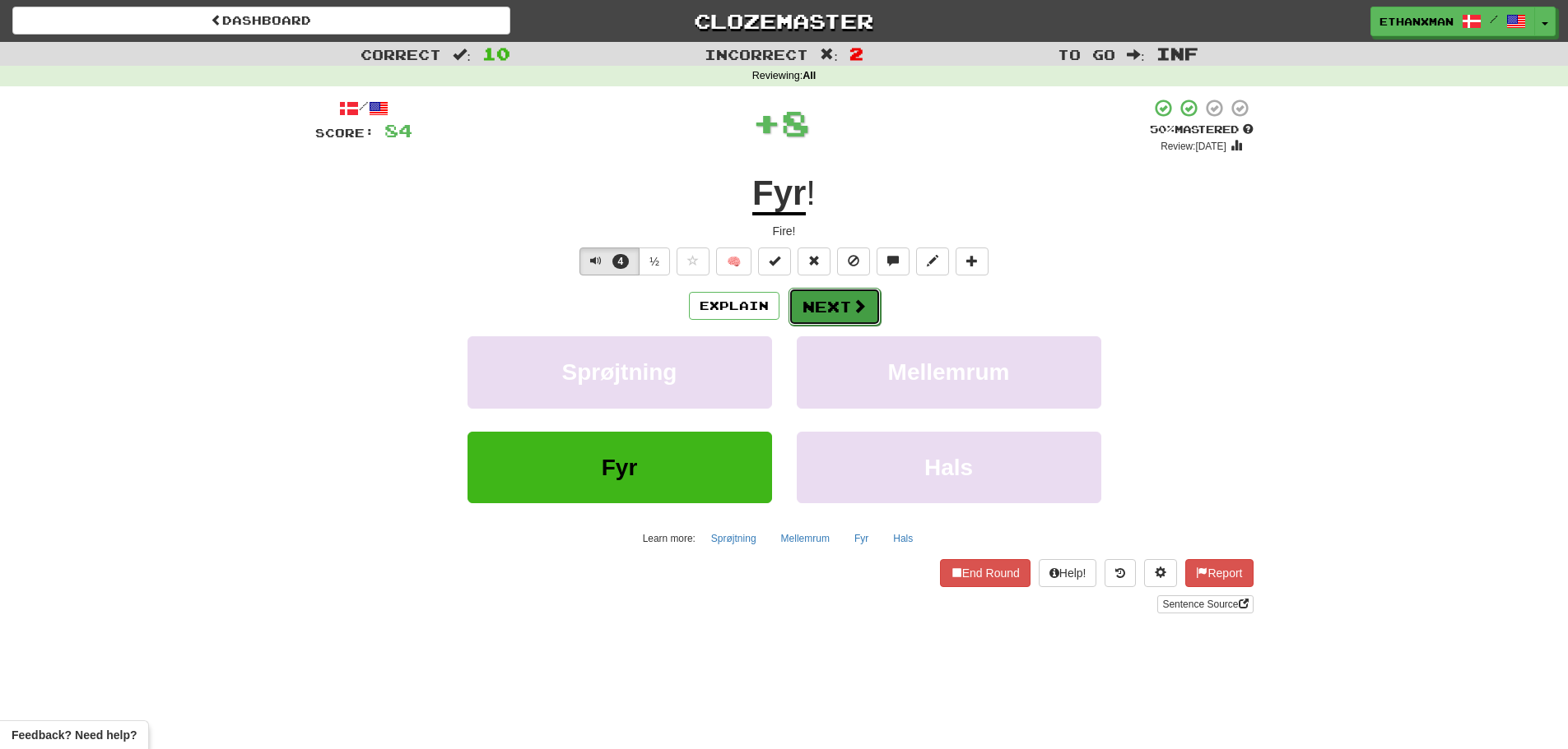
click at [839, 310] on button "Next" at bounding box center [835, 307] width 92 height 38
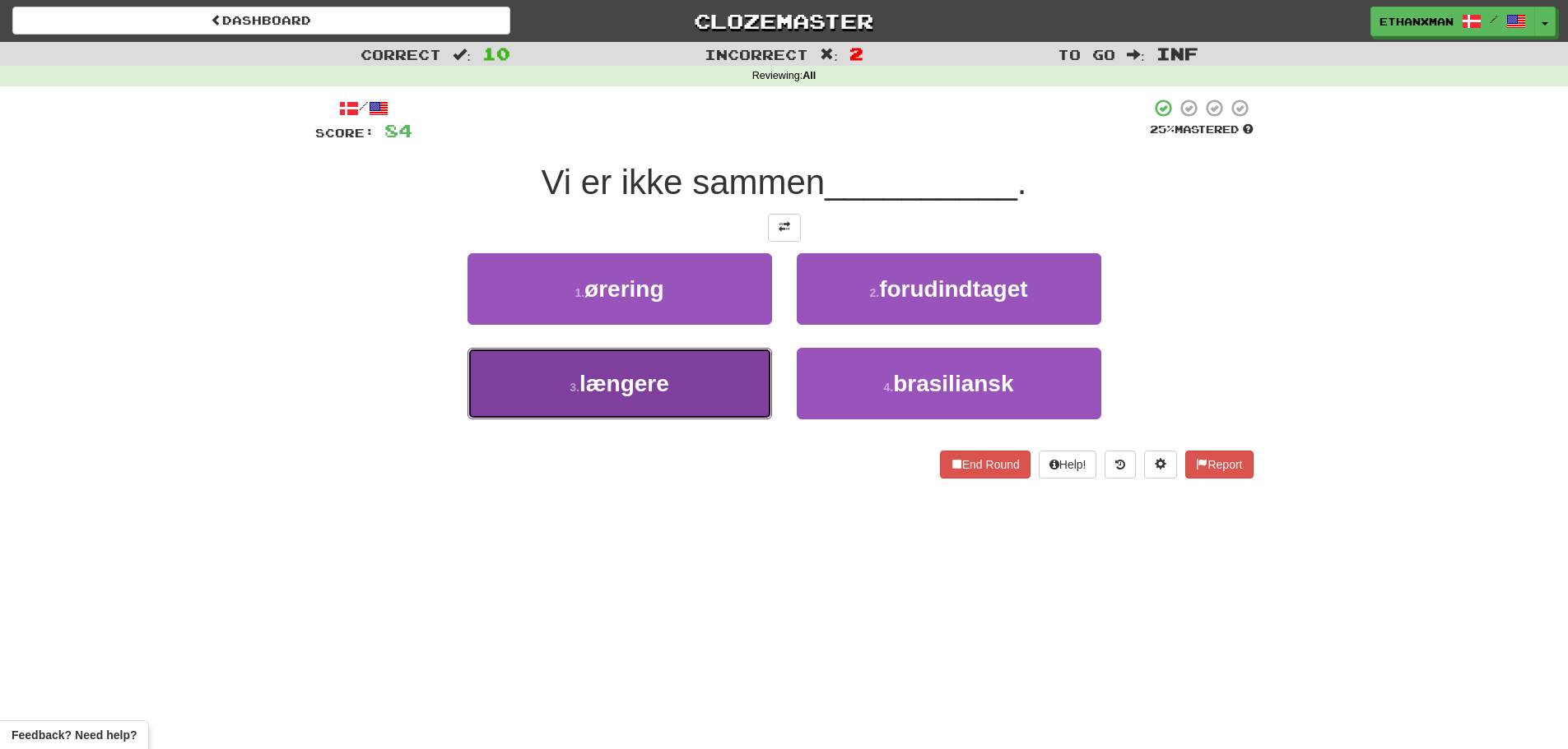
click at [619, 386] on span "længere" at bounding box center [623, 384] width 90 height 26
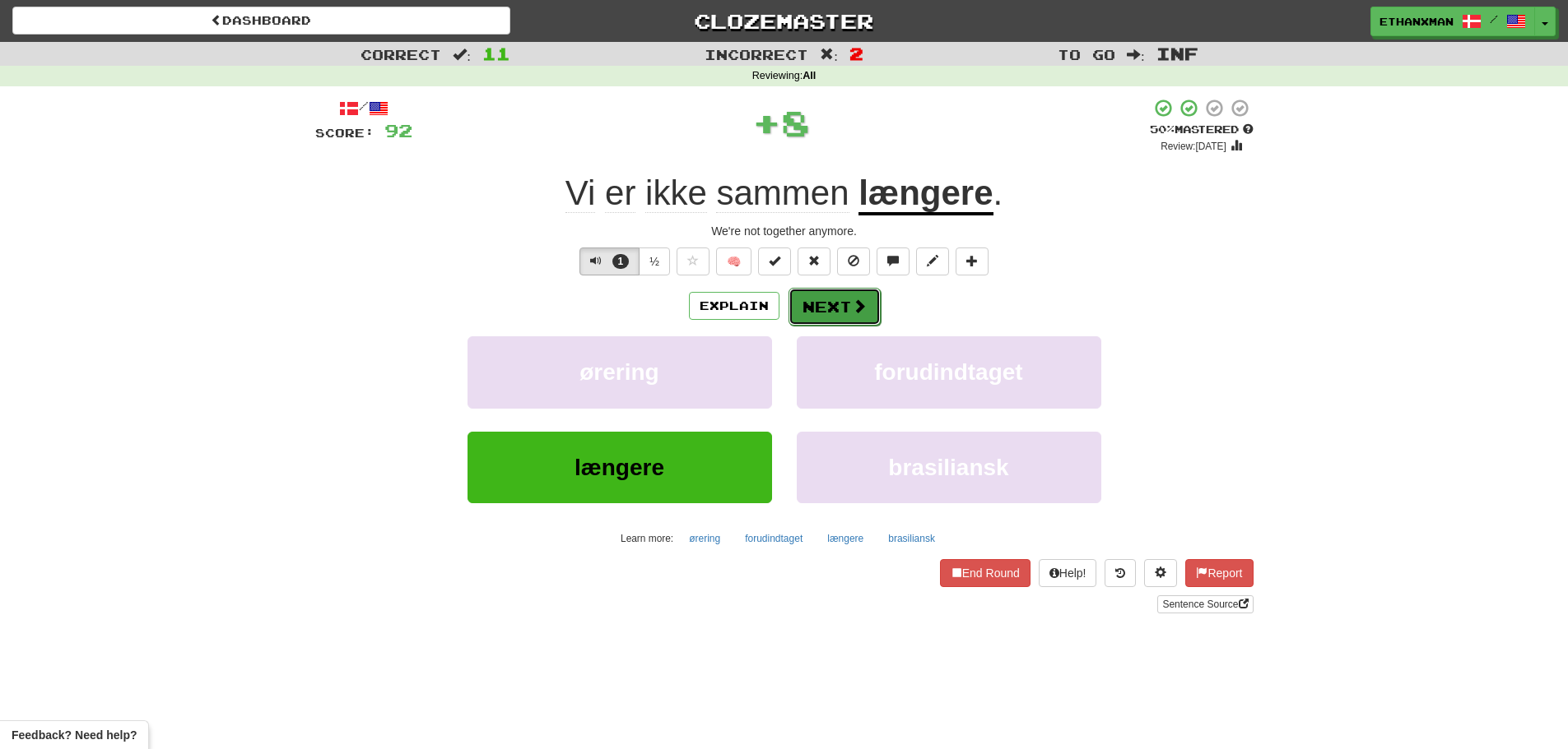
click at [858, 316] on button "Next" at bounding box center [835, 307] width 92 height 38
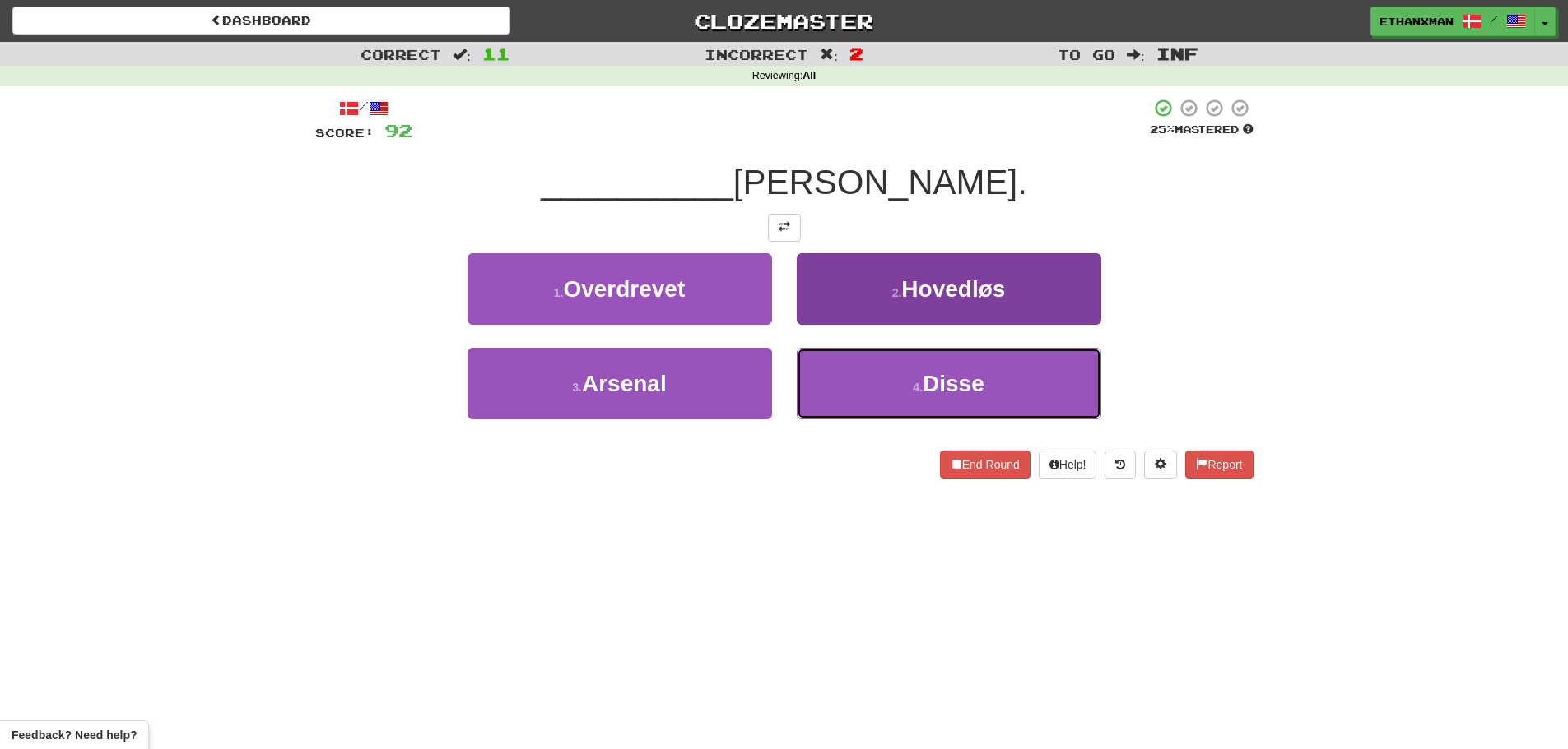
click at [930, 383] on span "Disse" at bounding box center [953, 384] width 62 height 26
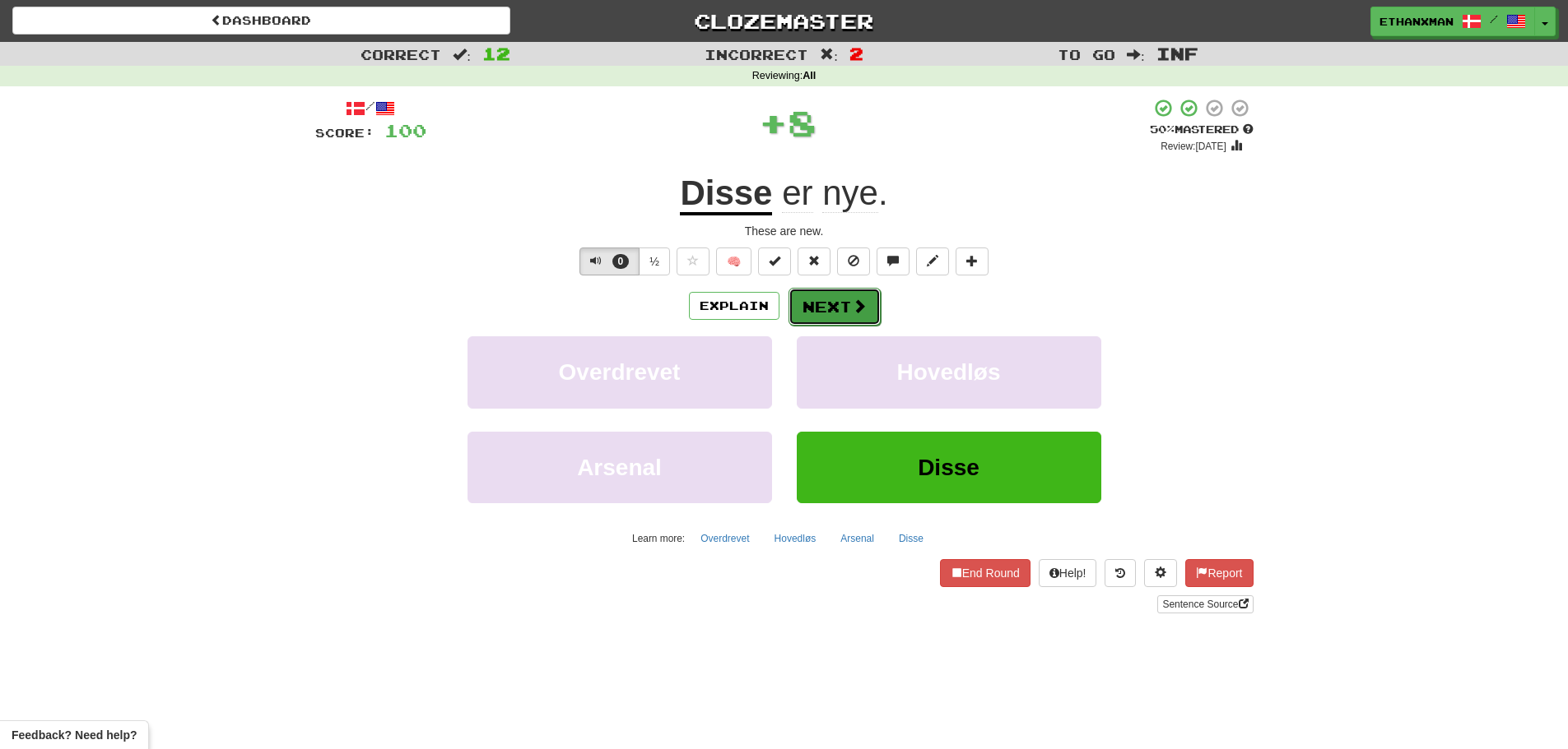
click at [855, 302] on span at bounding box center [859, 306] width 15 height 15
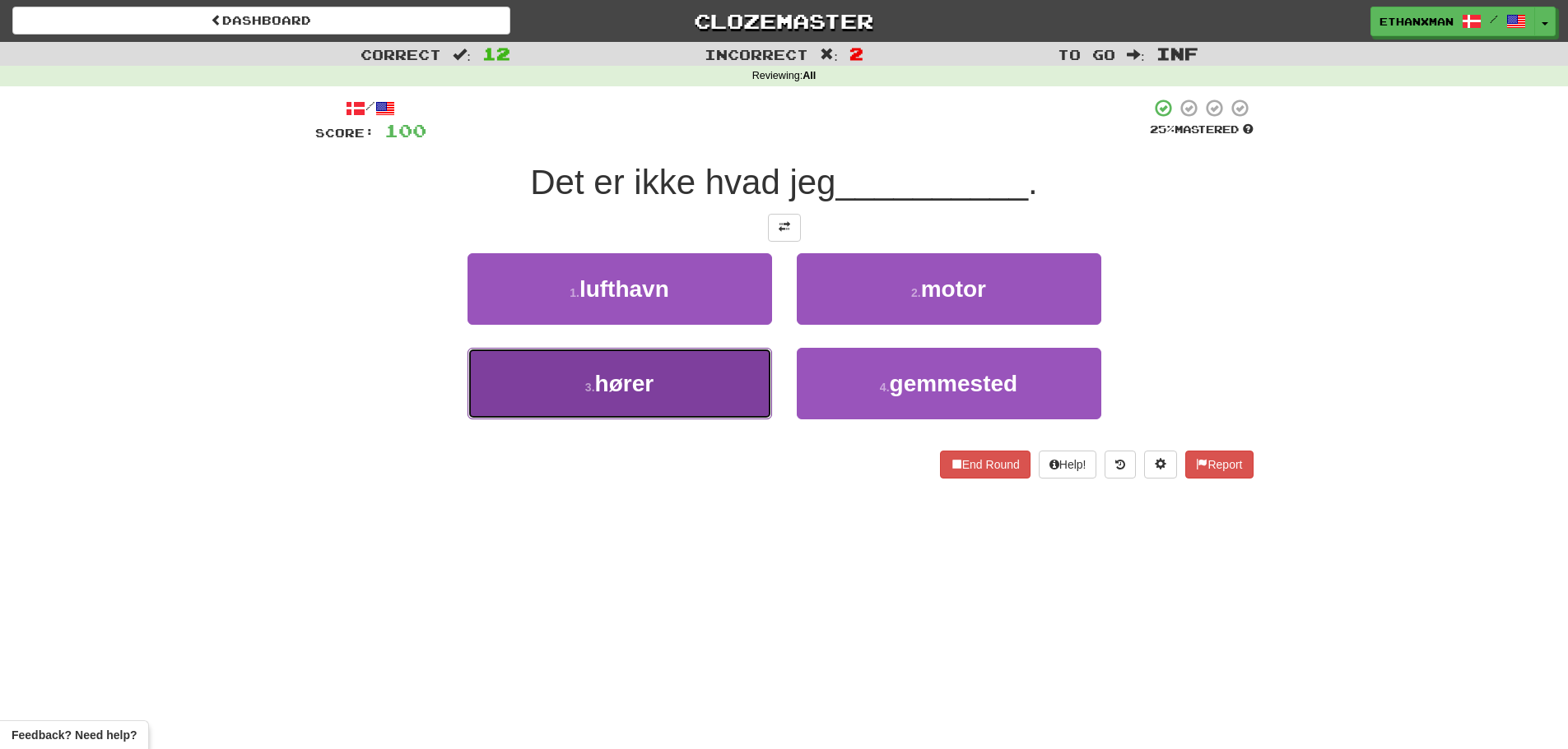
click at [710, 396] on button "3 . hører" at bounding box center [619, 384] width 304 height 72
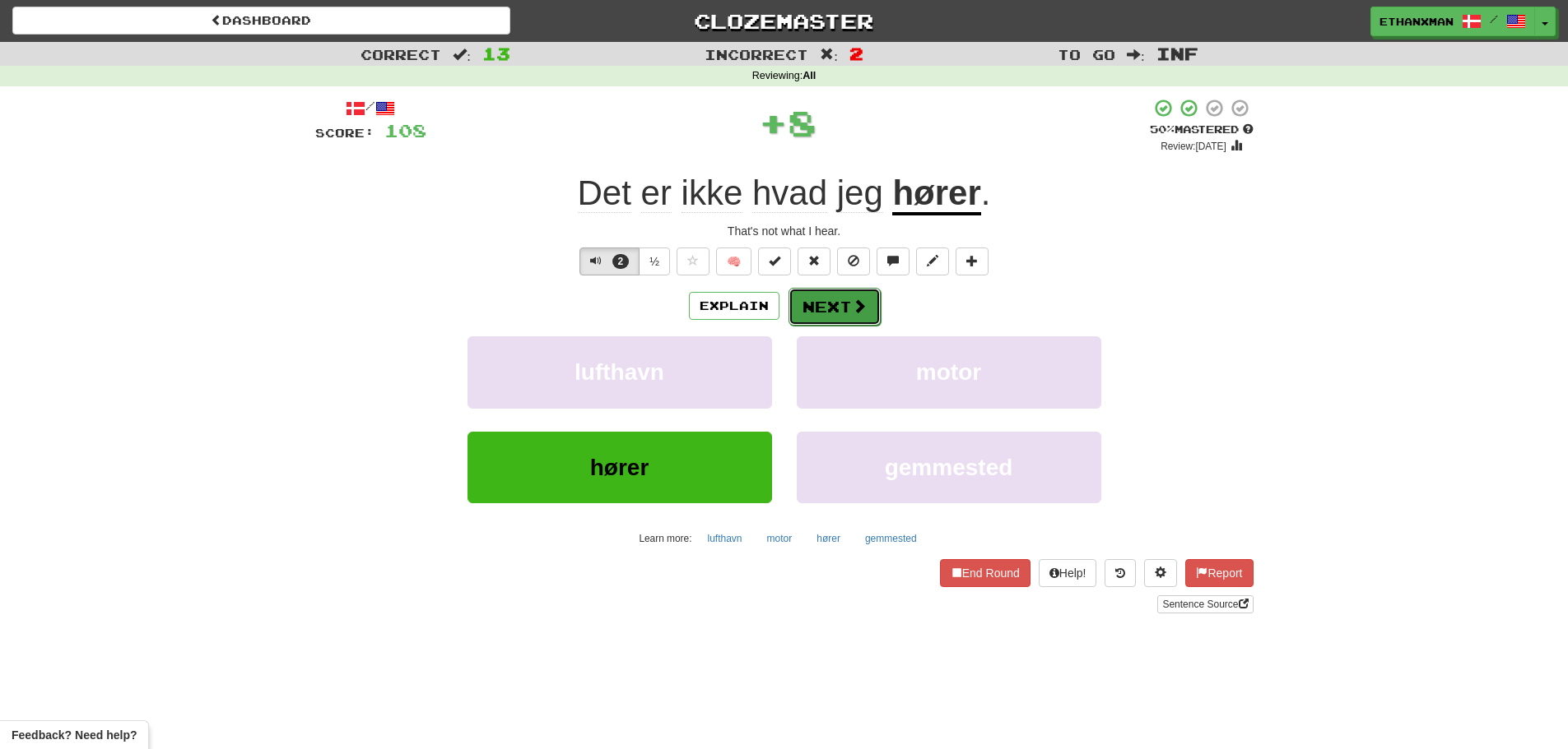
click at [839, 302] on button "Next" at bounding box center [835, 307] width 92 height 38
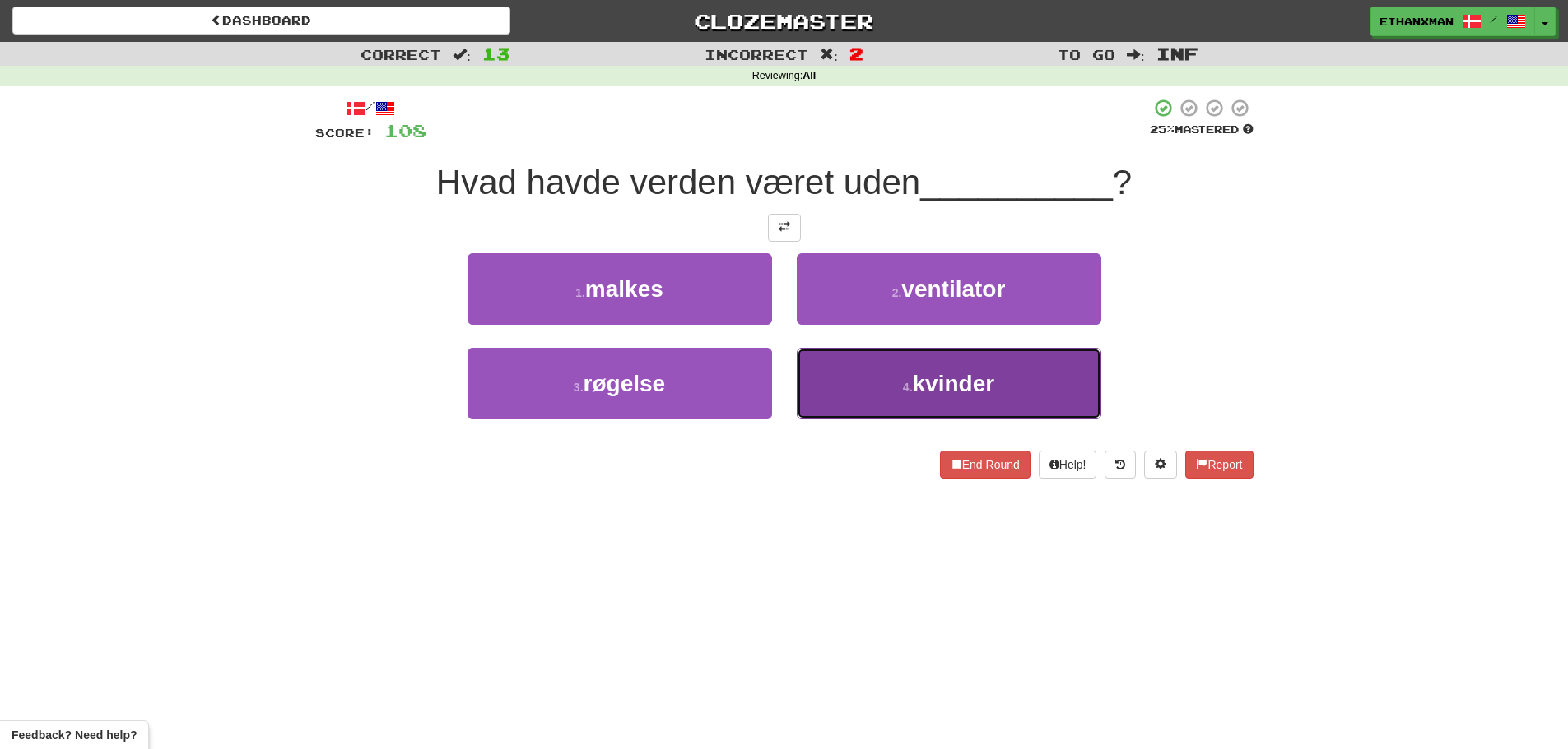
click at [864, 384] on button "4 . kvinder" at bounding box center [948, 384] width 304 height 72
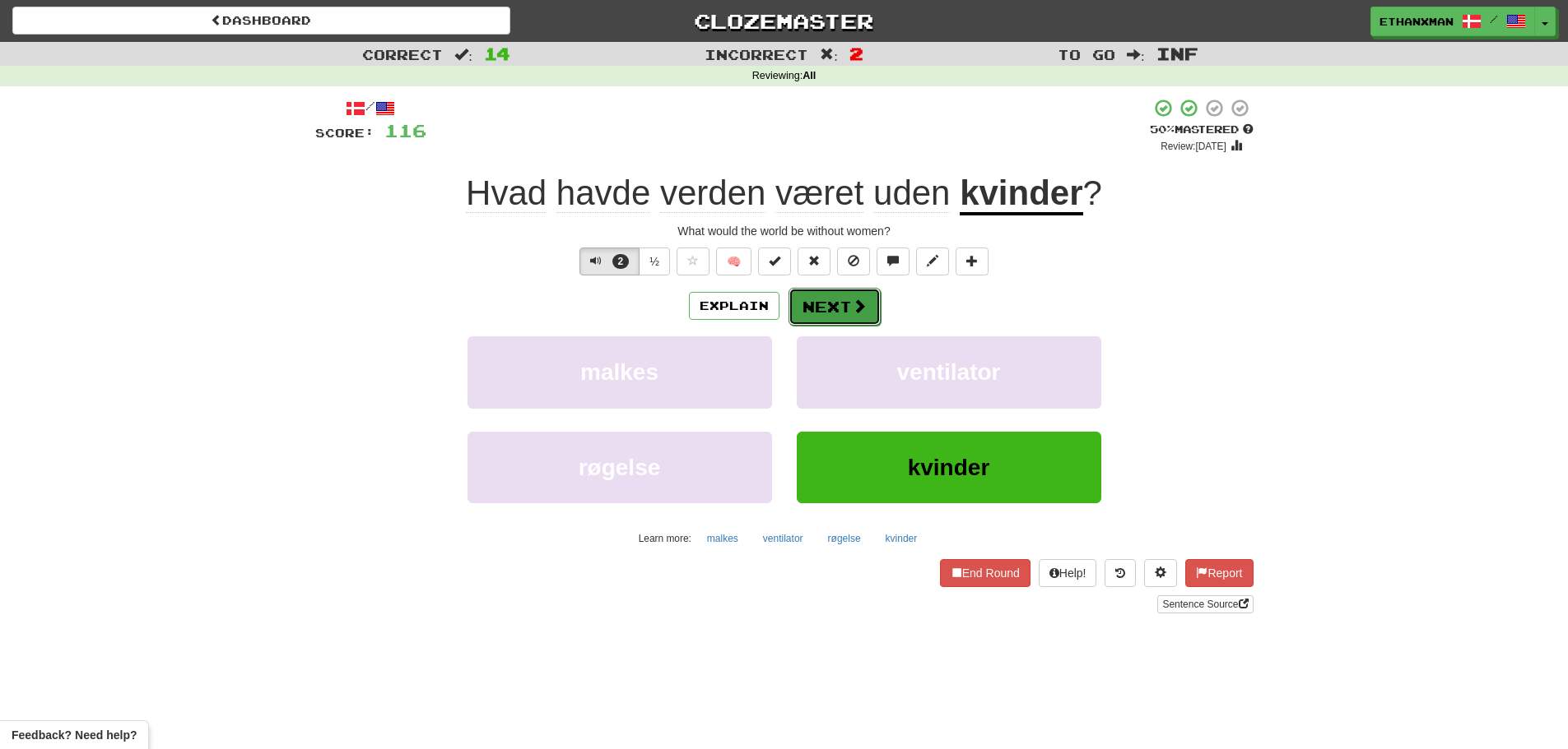
click at [845, 315] on button "Next" at bounding box center [835, 307] width 92 height 38
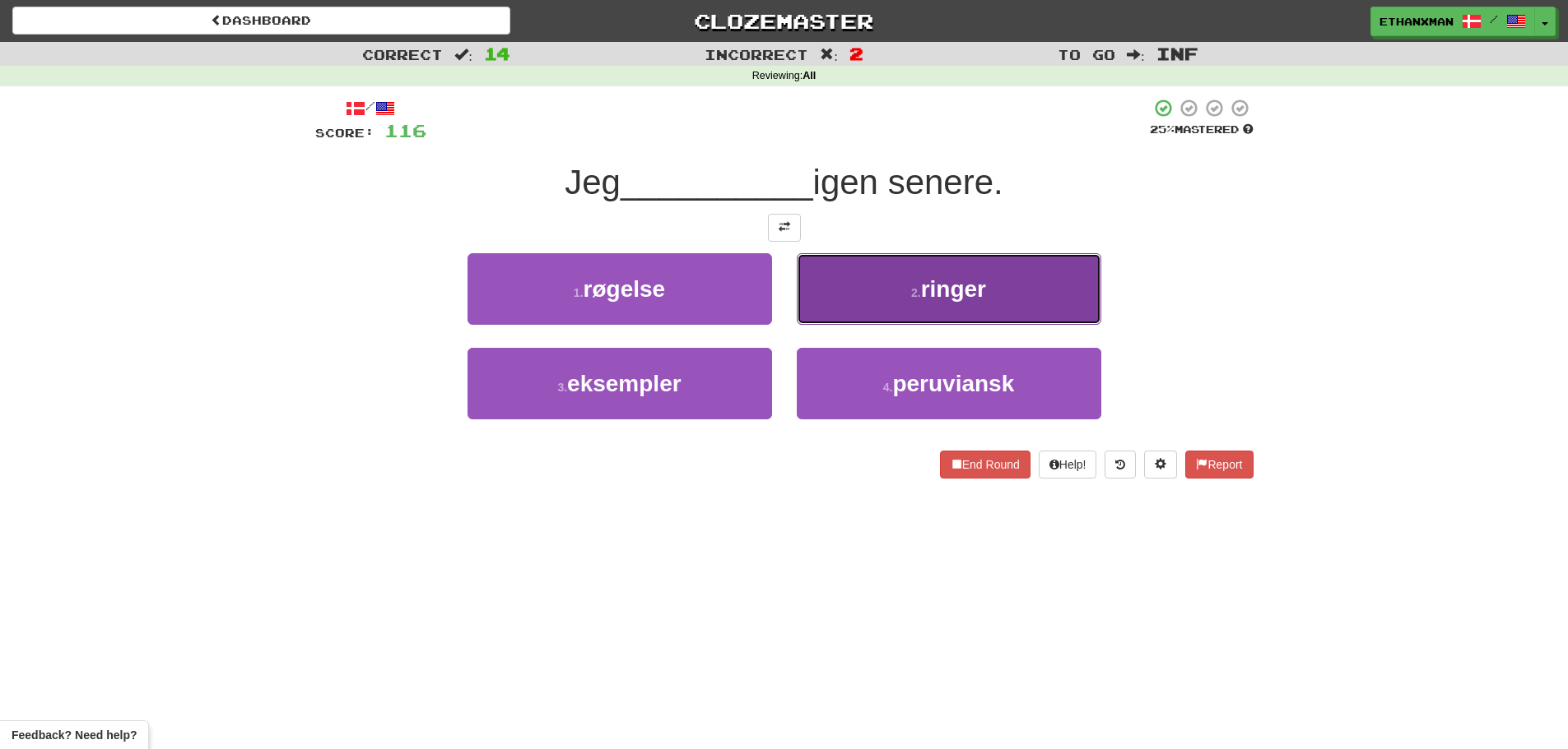
click at [906, 287] on button "2 . ringer" at bounding box center [948, 289] width 304 height 72
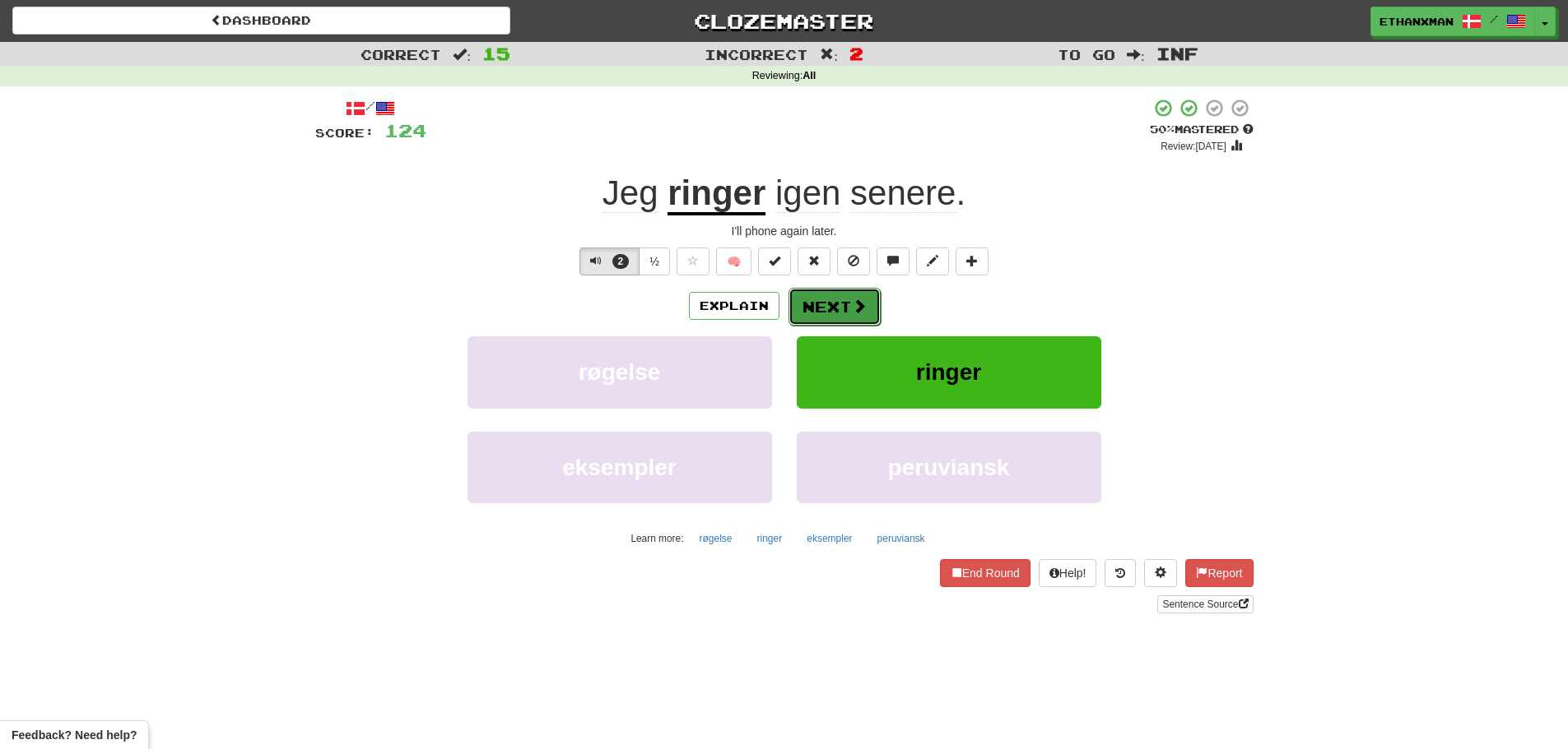
click at [800, 301] on button "Next" at bounding box center [835, 307] width 92 height 38
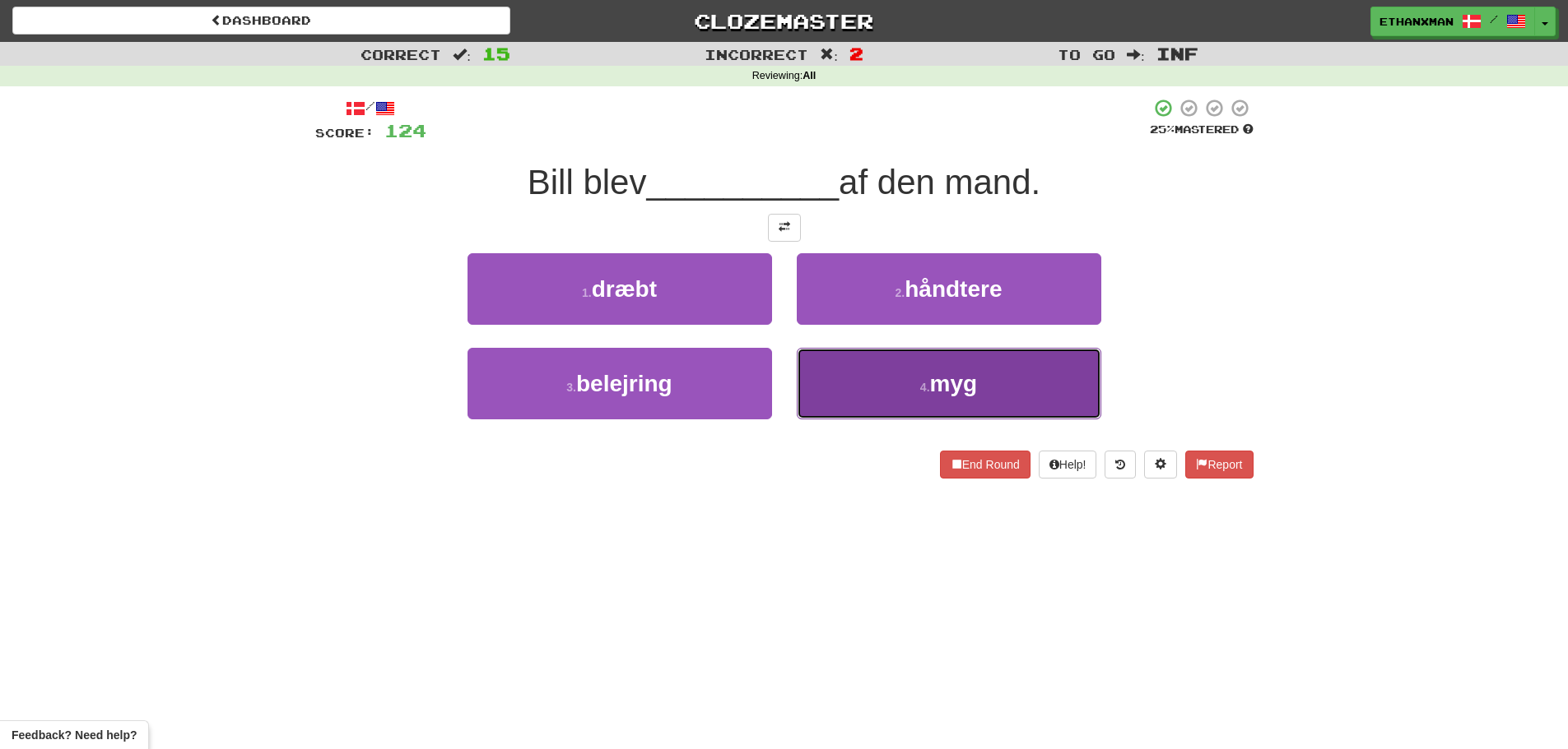
click at [916, 394] on button "4 . myg" at bounding box center [948, 384] width 304 height 72
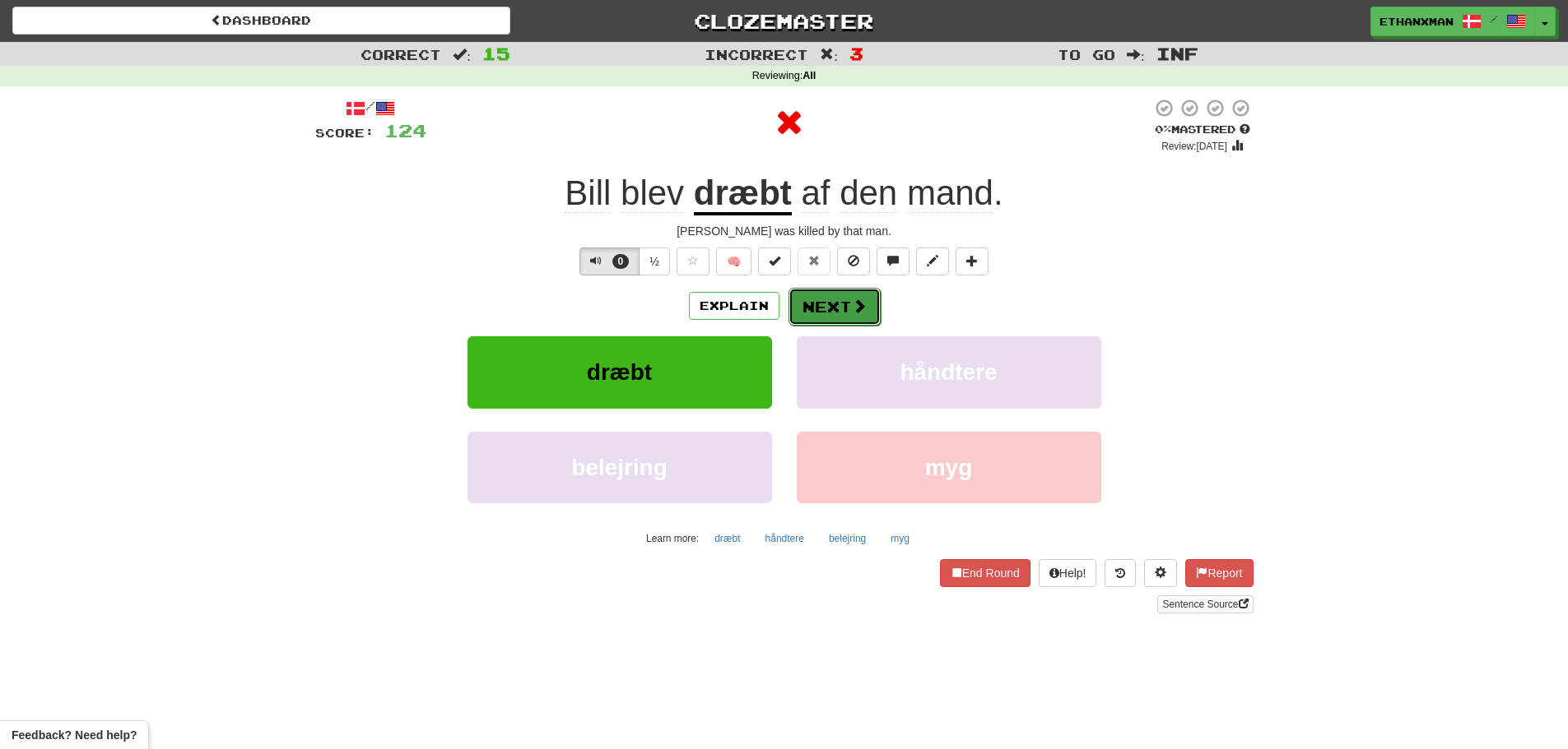
click at [843, 315] on button "Next" at bounding box center [835, 307] width 92 height 38
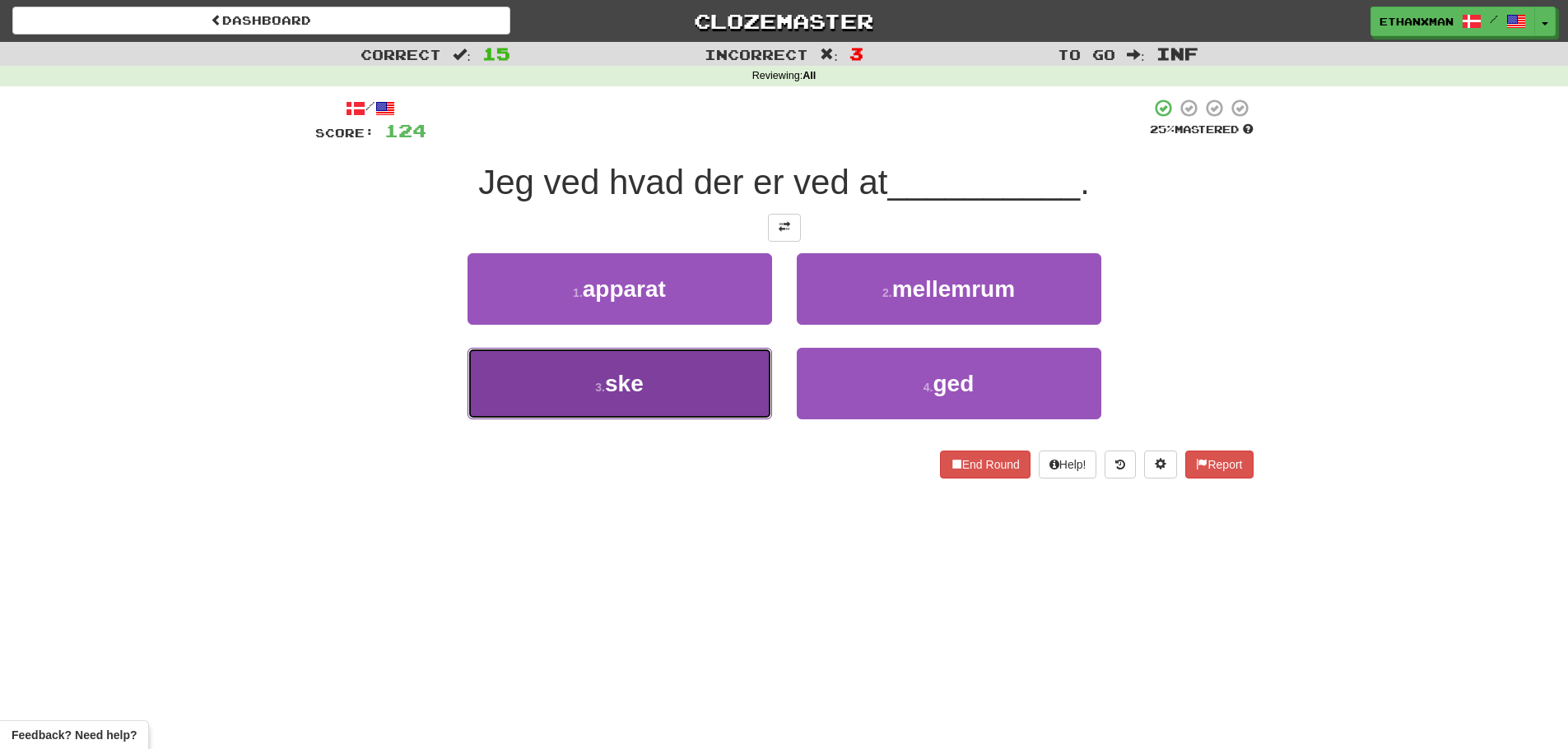
click at [686, 394] on button "3 . ske" at bounding box center [619, 384] width 304 height 72
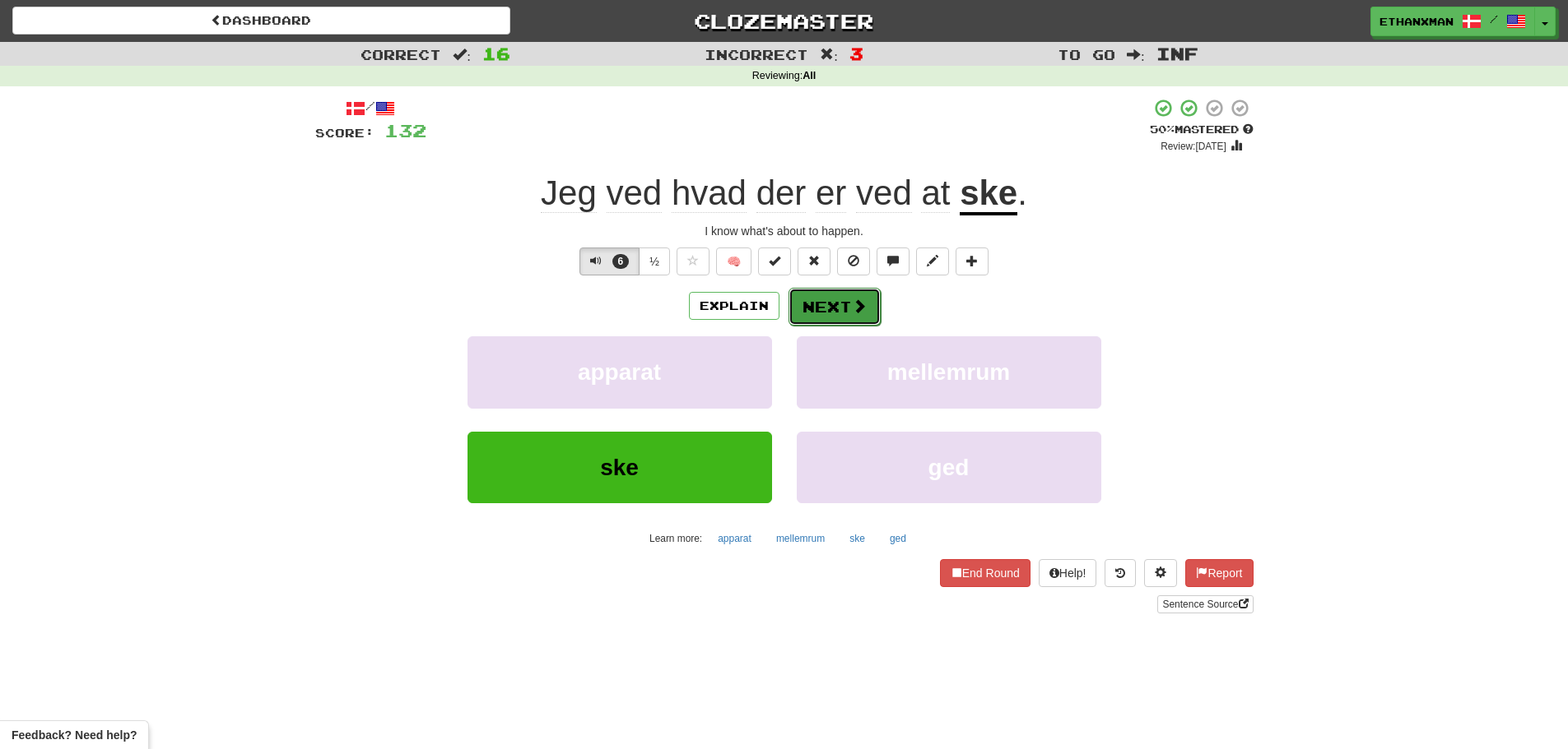
click at [824, 300] on button "Next" at bounding box center [835, 307] width 92 height 38
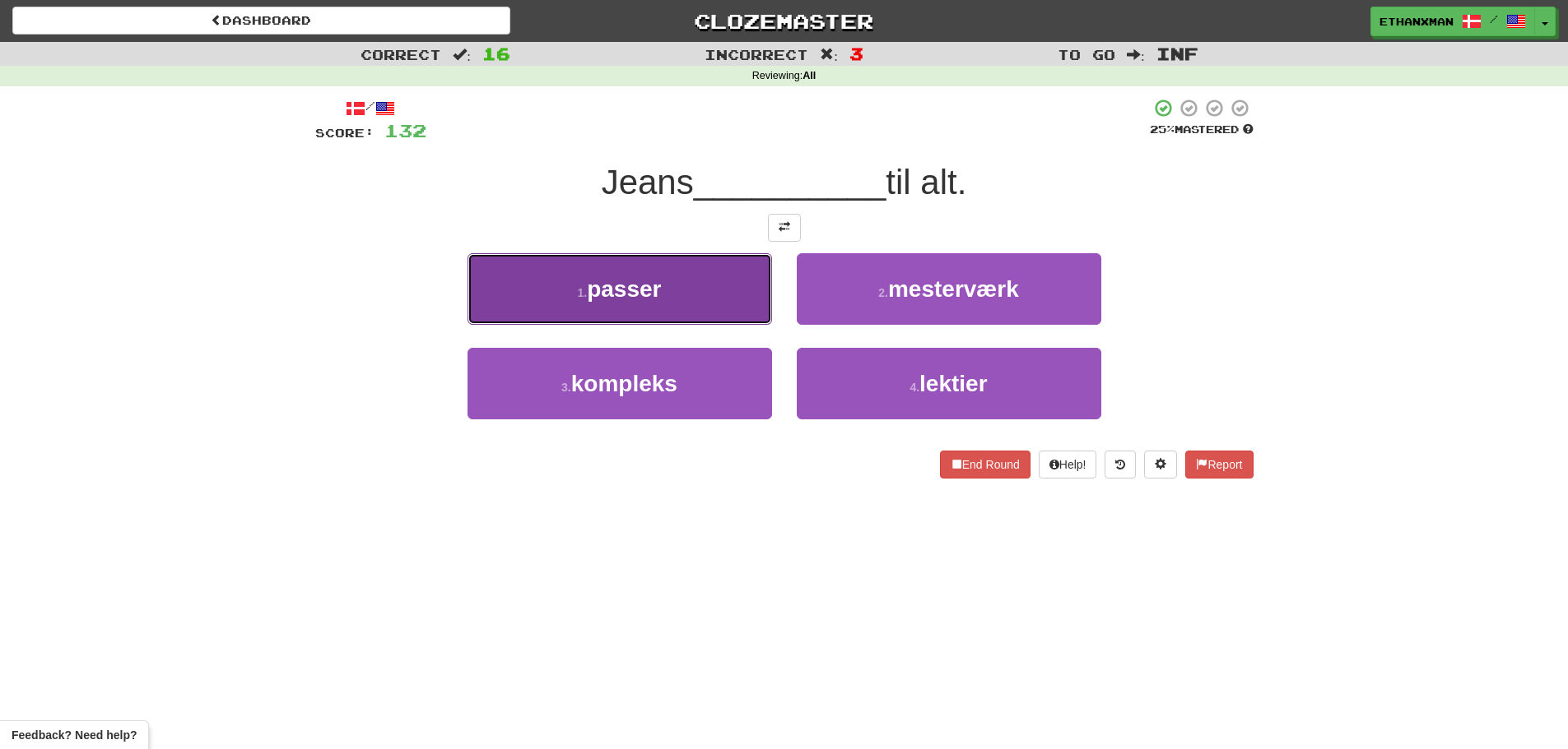
click at [691, 292] on button "1 . passer" at bounding box center [619, 289] width 304 height 72
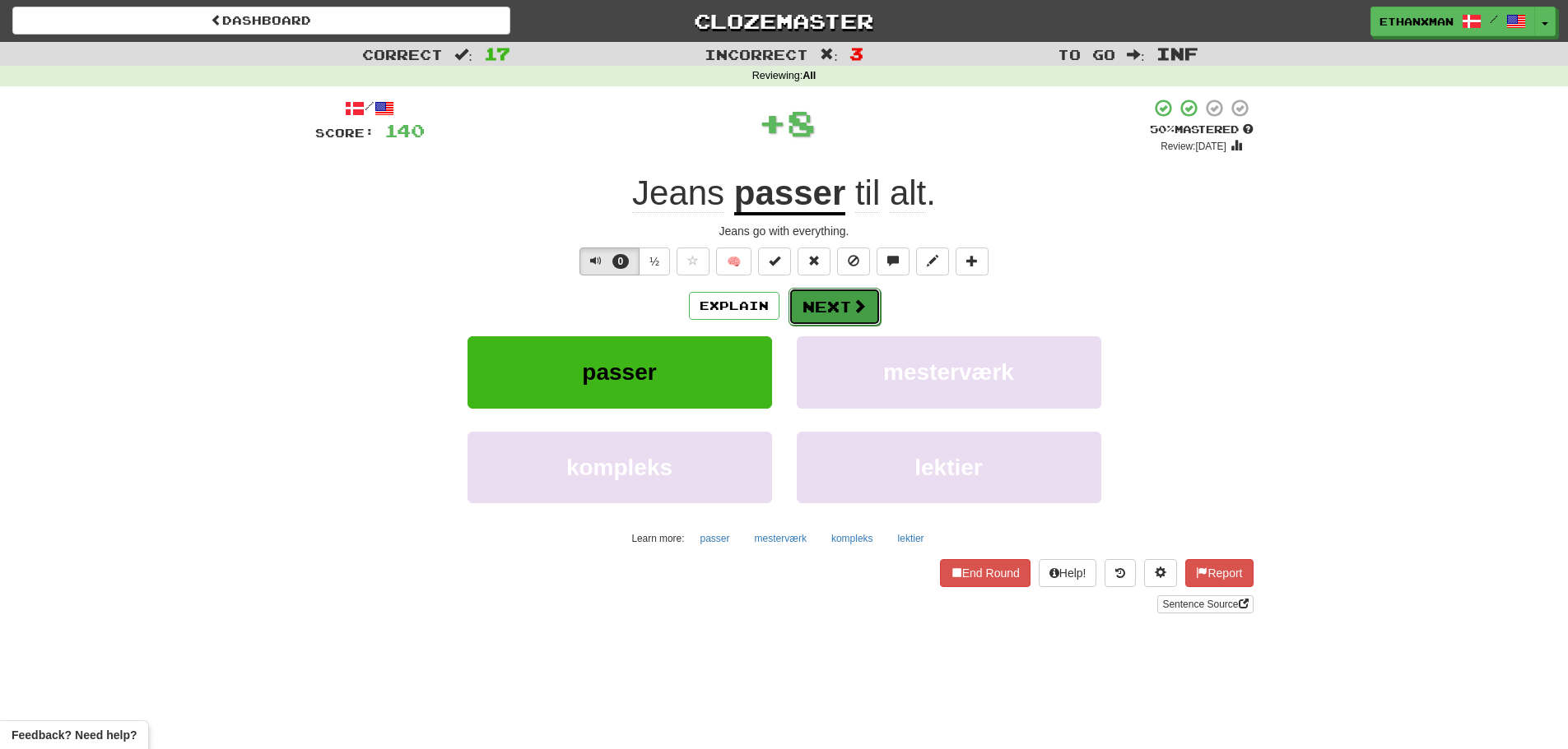
click at [836, 308] on button "Next" at bounding box center [835, 307] width 92 height 38
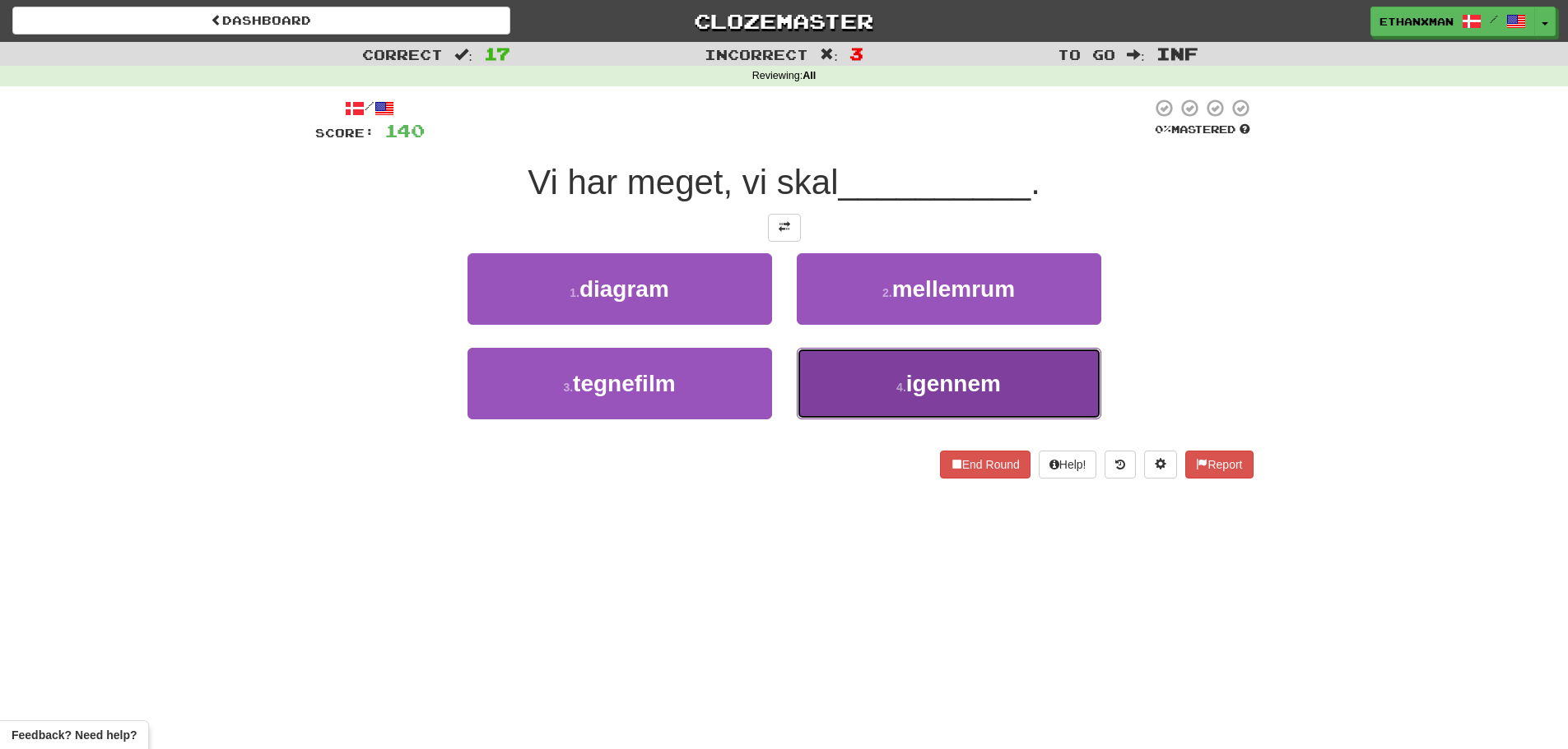
click at [835, 389] on button "4 . igennem" at bounding box center [948, 384] width 304 height 72
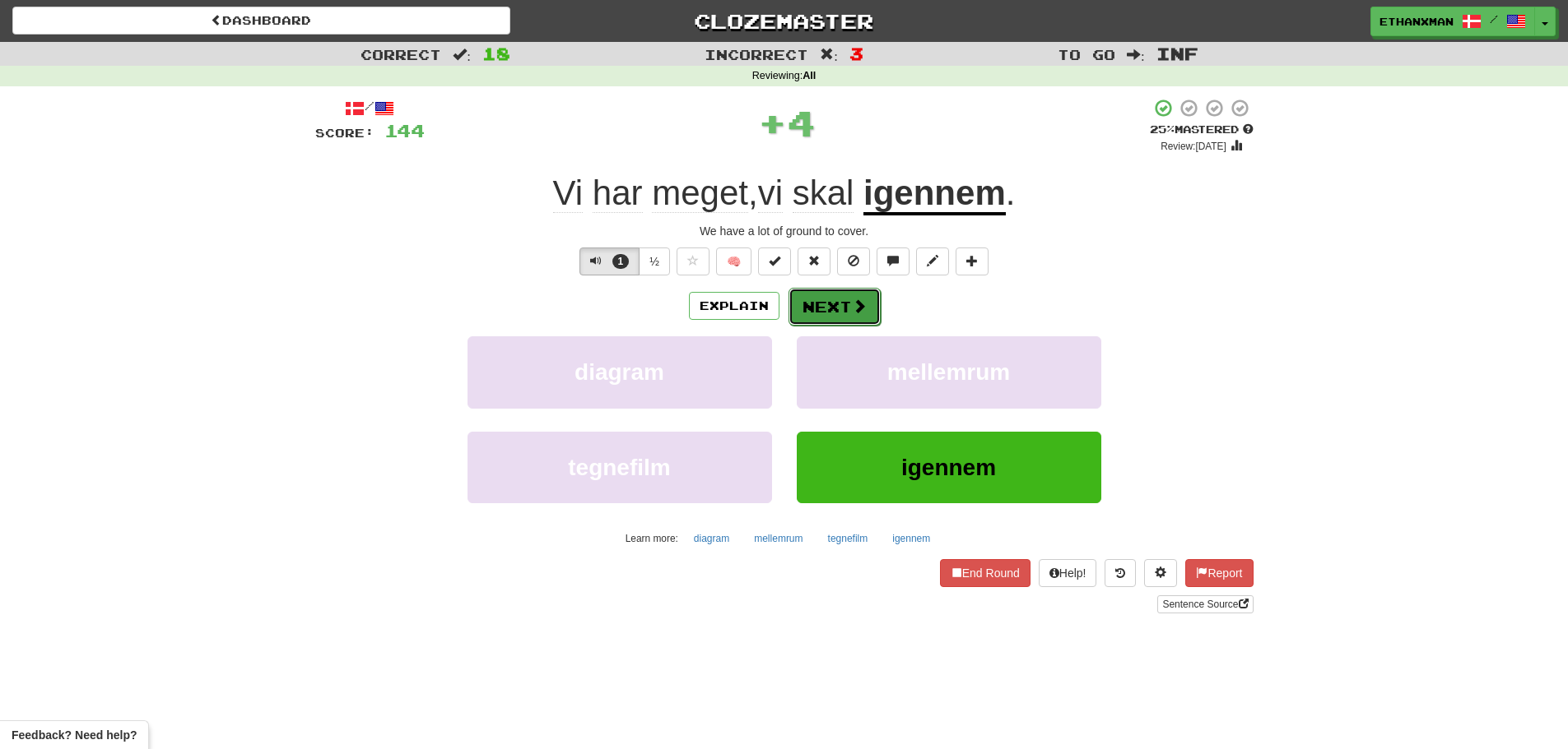
click at [824, 315] on button "Next" at bounding box center [835, 307] width 92 height 38
